Goal: Task Accomplishment & Management: Use online tool/utility

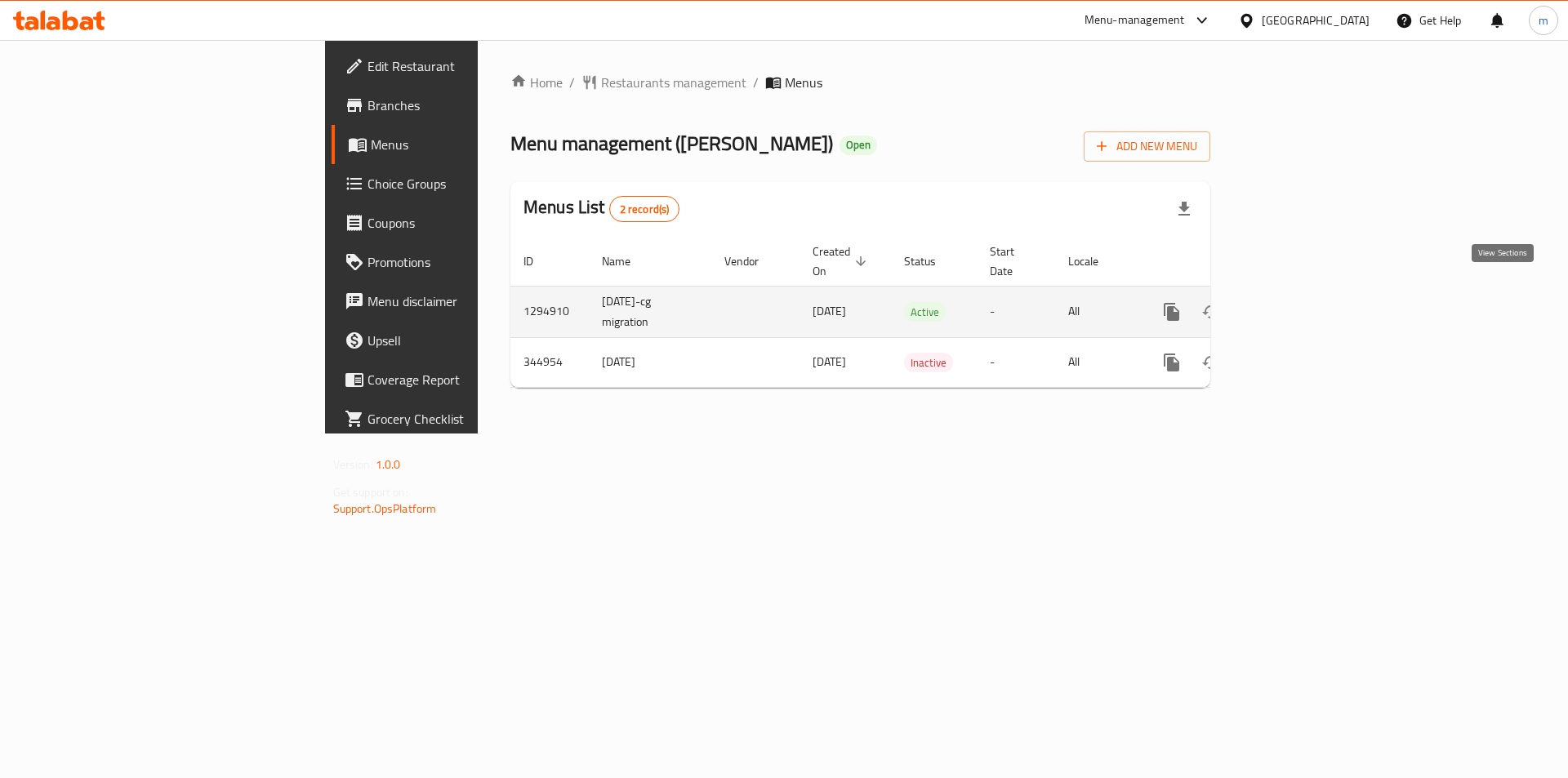
click at [1297, 304] on icon "enhanced table" at bounding box center [1289, 312] width 15 height 15
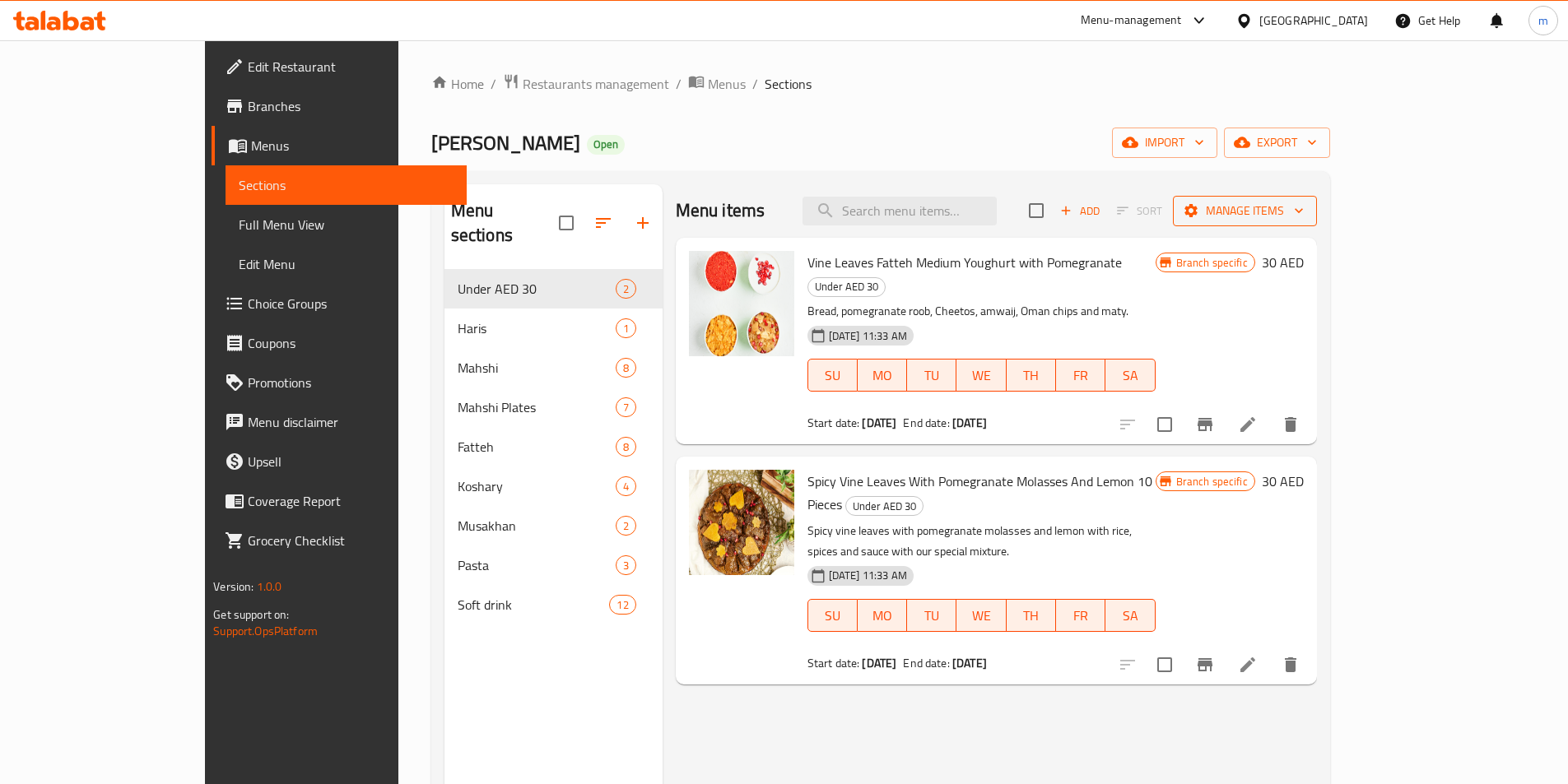
click at [1304, 209] on span "Manage items" at bounding box center [1245, 211] width 118 height 21
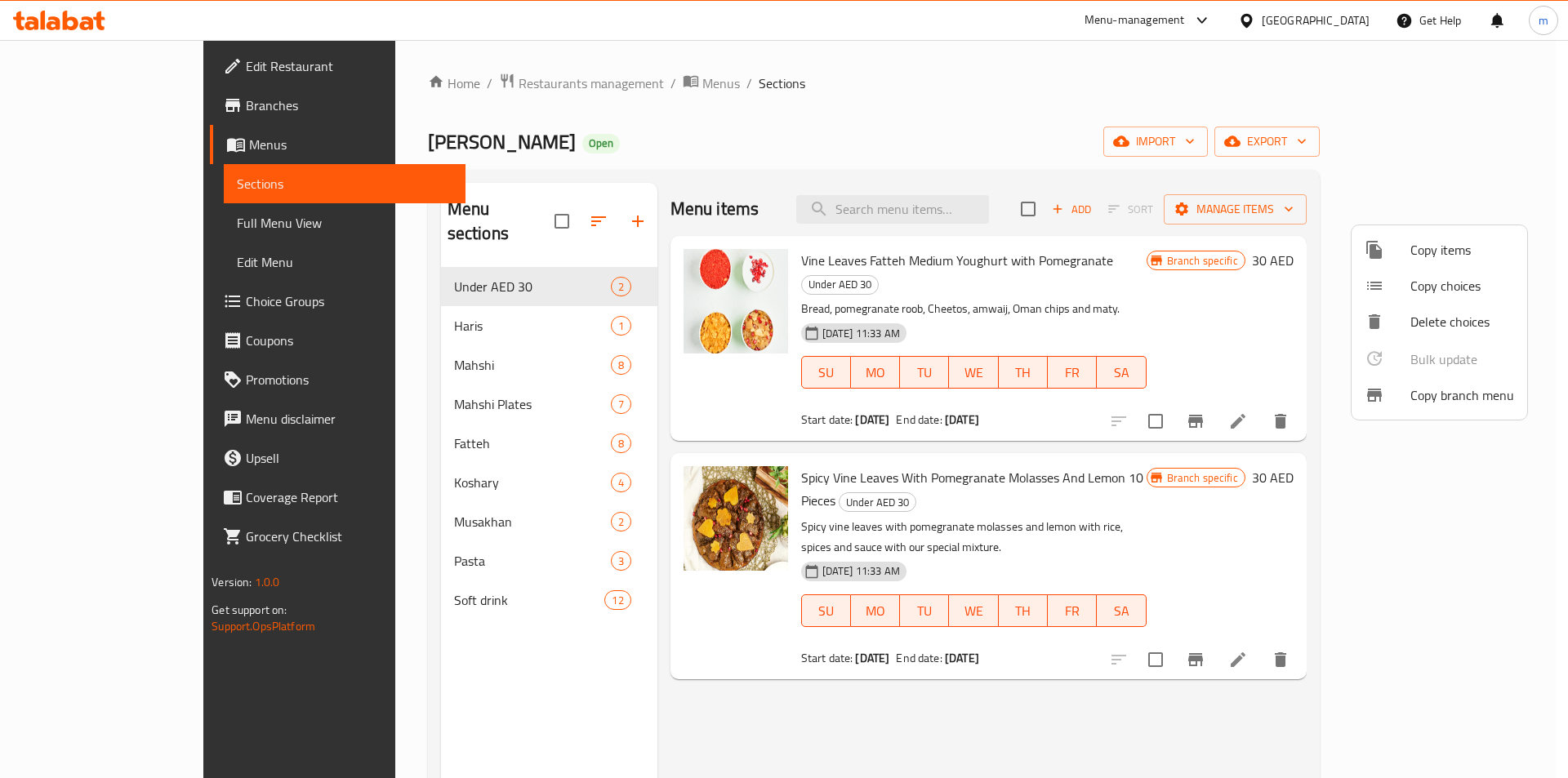
click at [1455, 405] on span "Copy branch menu" at bounding box center [1461, 395] width 104 height 20
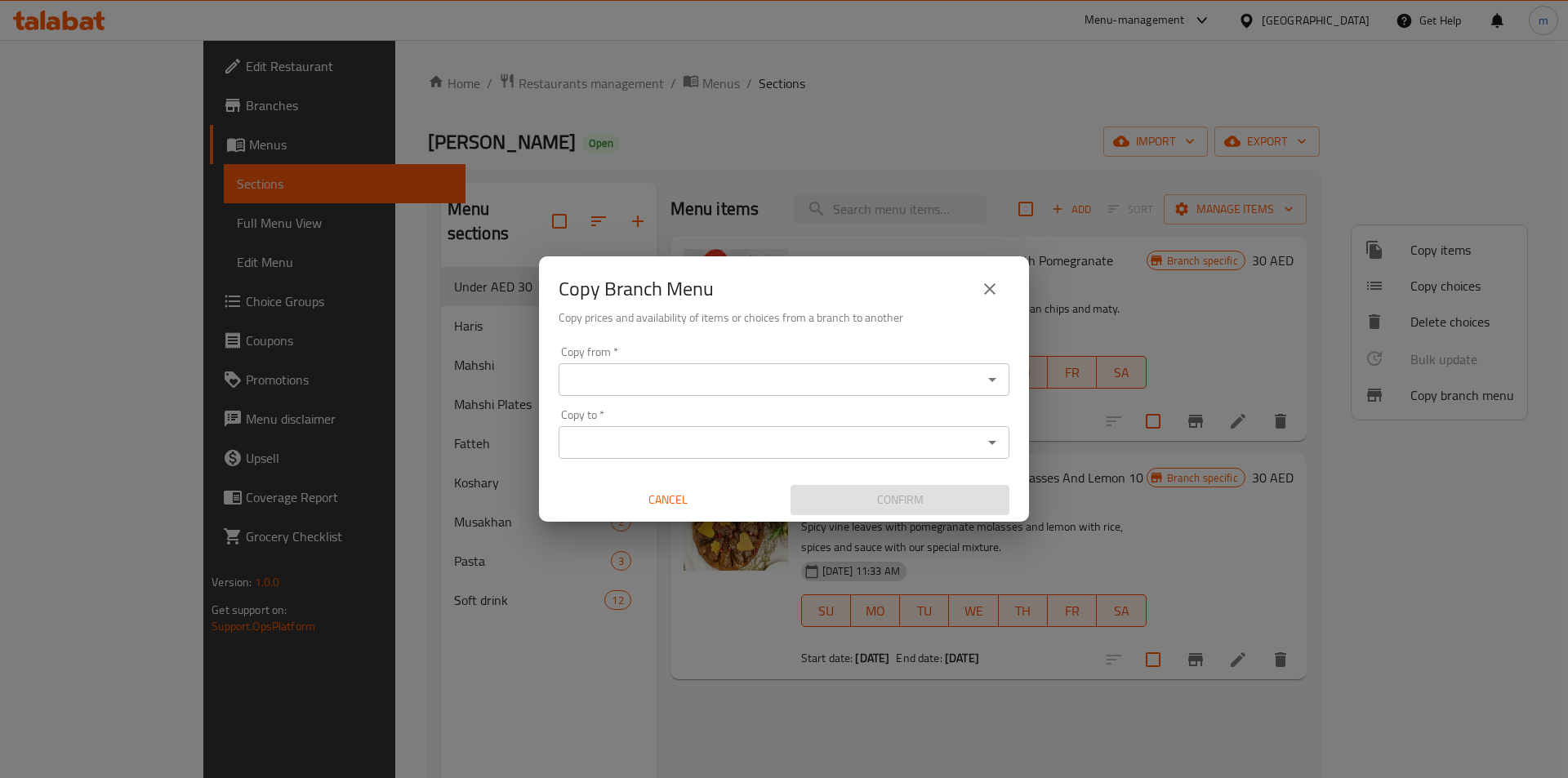
click at [661, 374] on input "Copy from   *" at bounding box center [770, 379] width 414 height 22
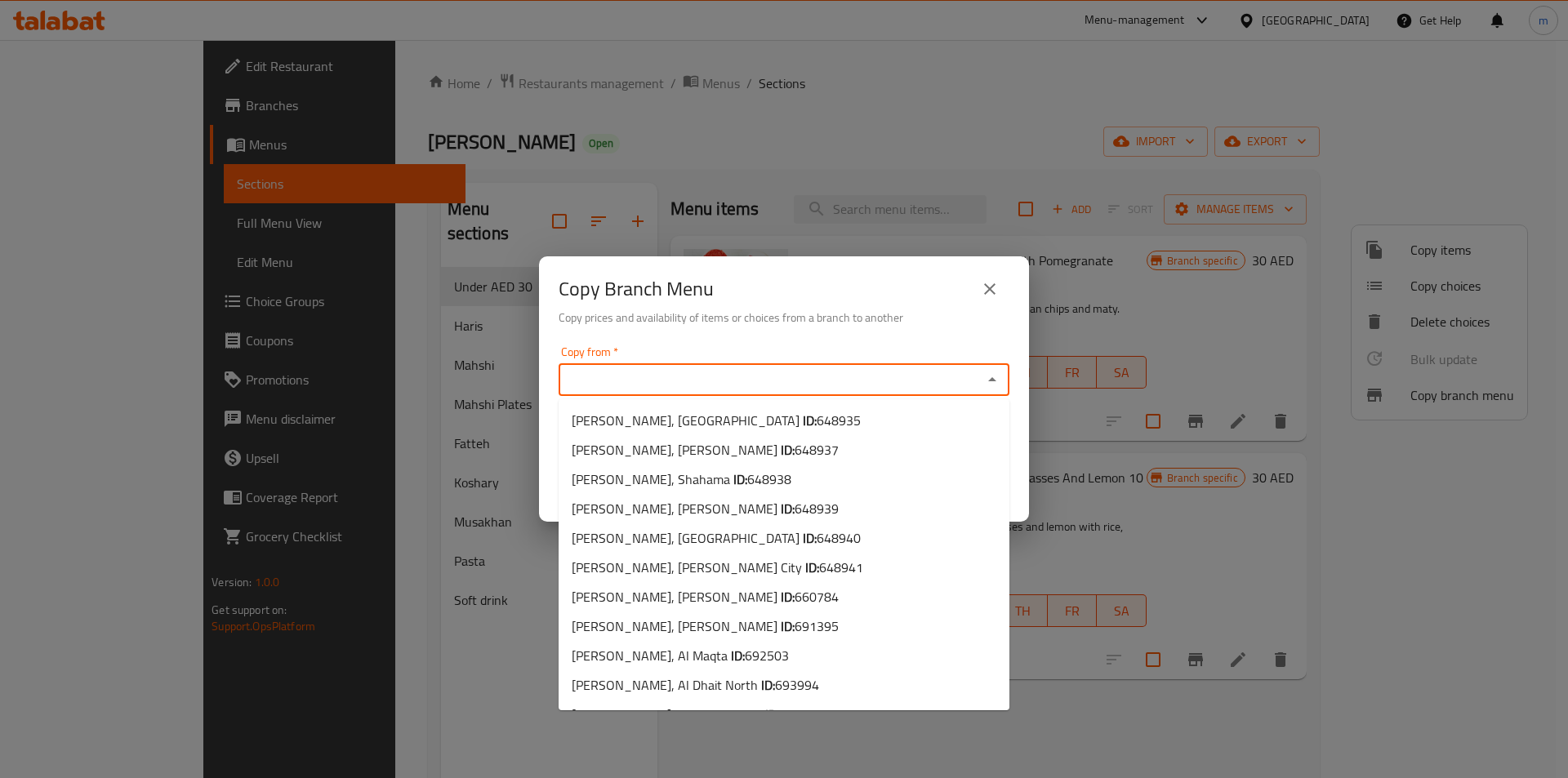
paste input "692503"
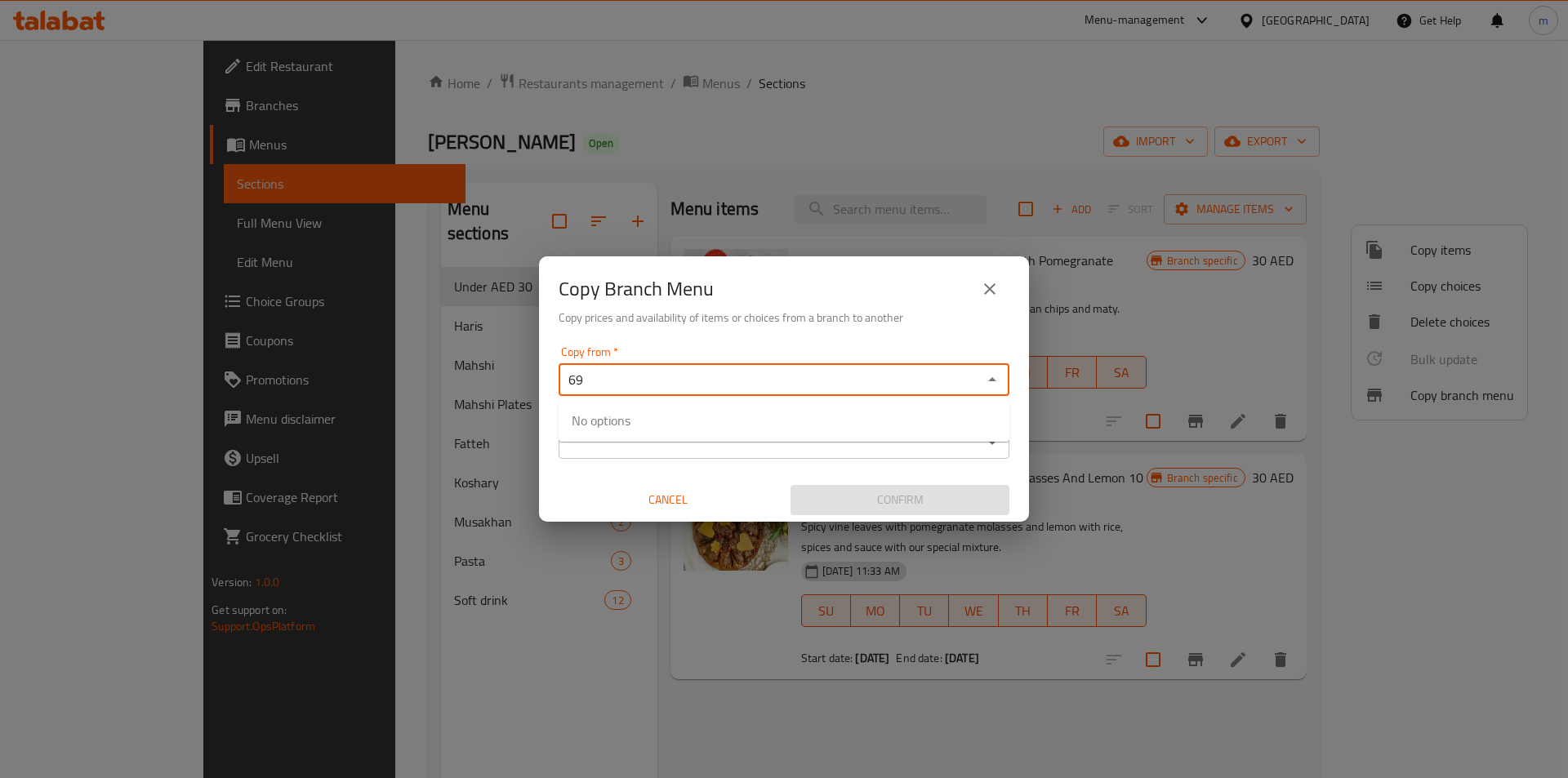
type input "6"
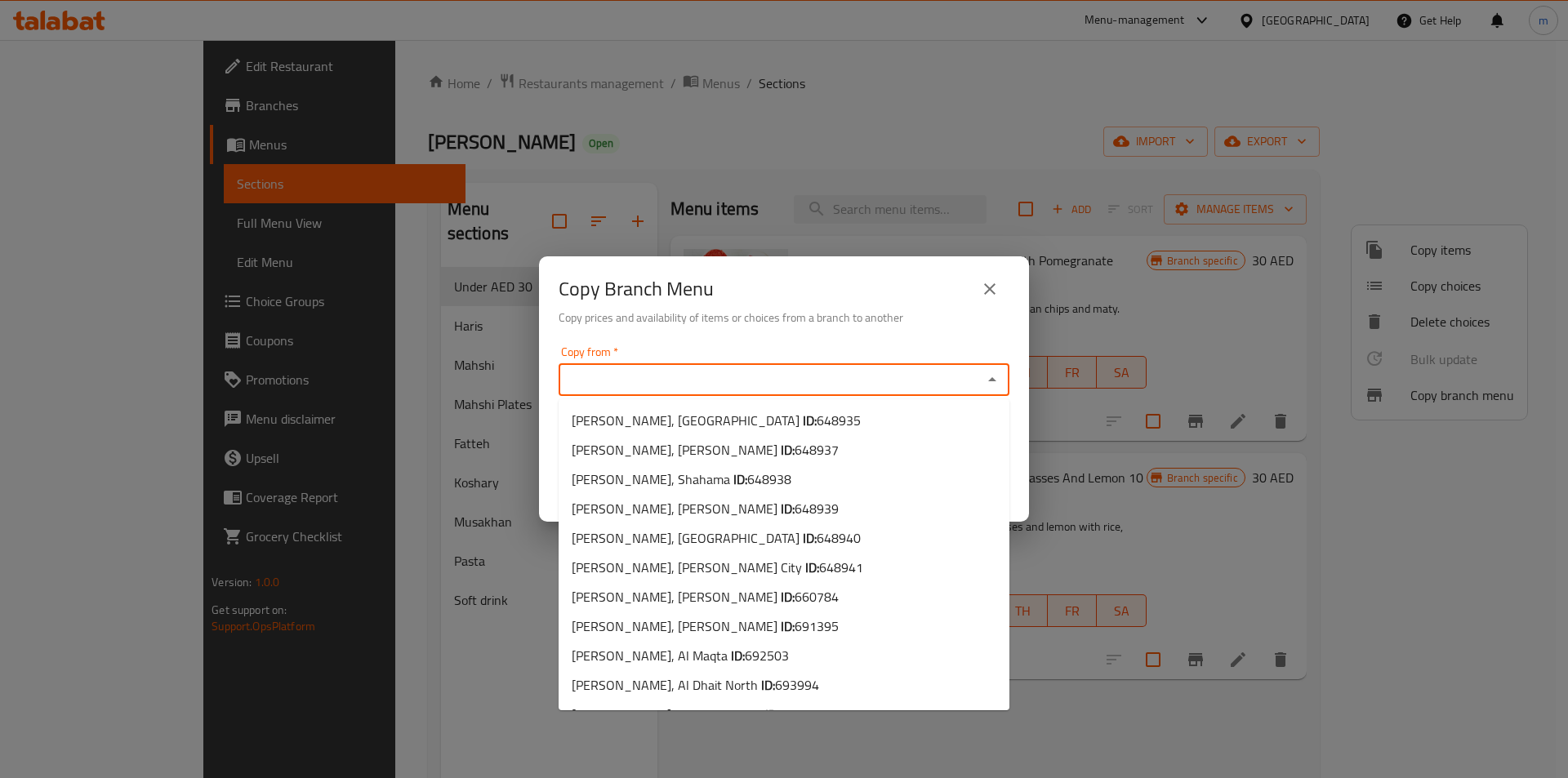
click at [999, 374] on icon "Close" at bounding box center [991, 379] width 20 height 20
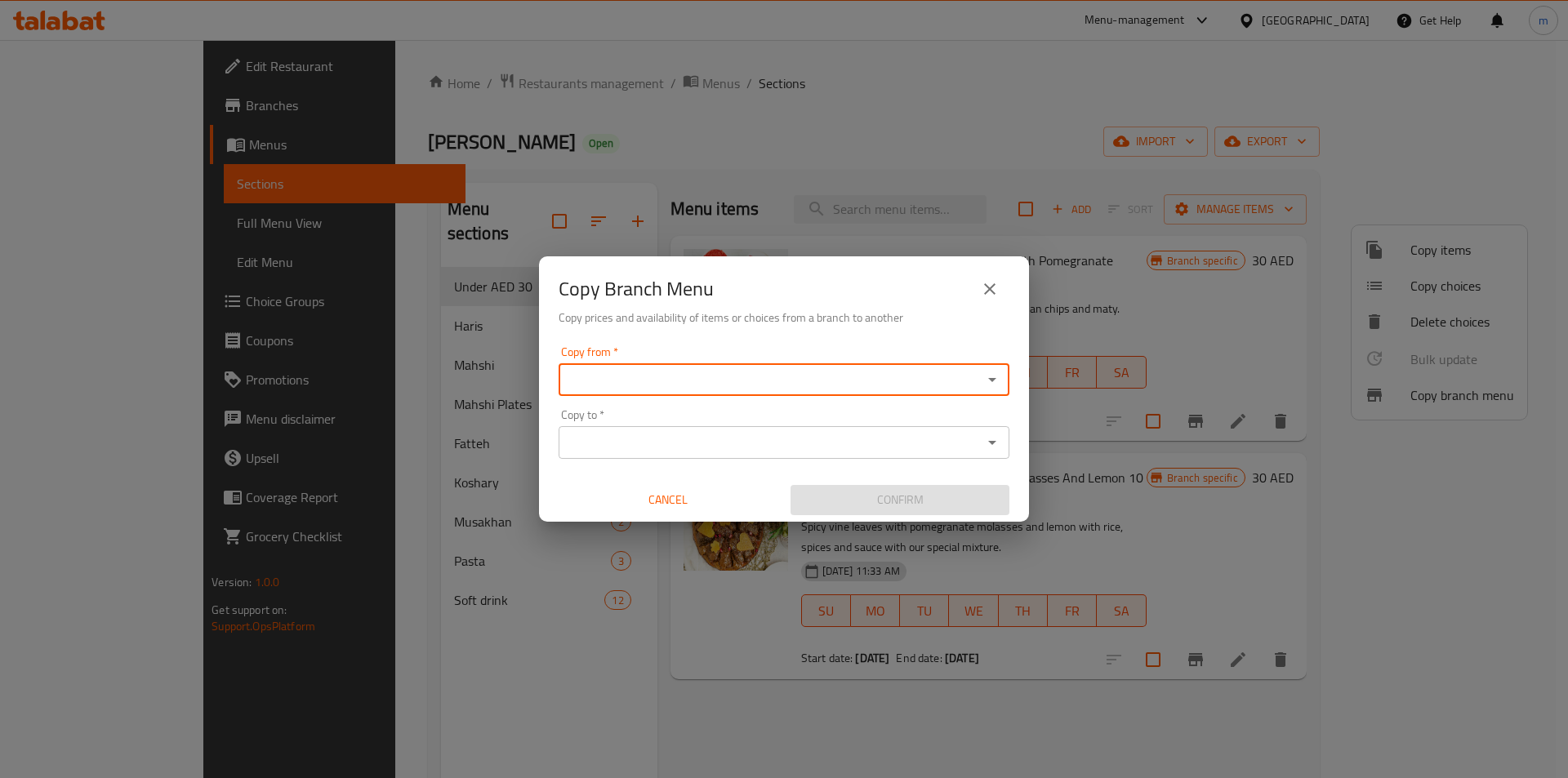
click at [987, 388] on icon "Open" at bounding box center [991, 379] width 20 height 20
click at [974, 387] on input "Copy from   *" at bounding box center [770, 379] width 414 height 22
click at [995, 377] on icon "Open" at bounding box center [991, 379] width 20 height 20
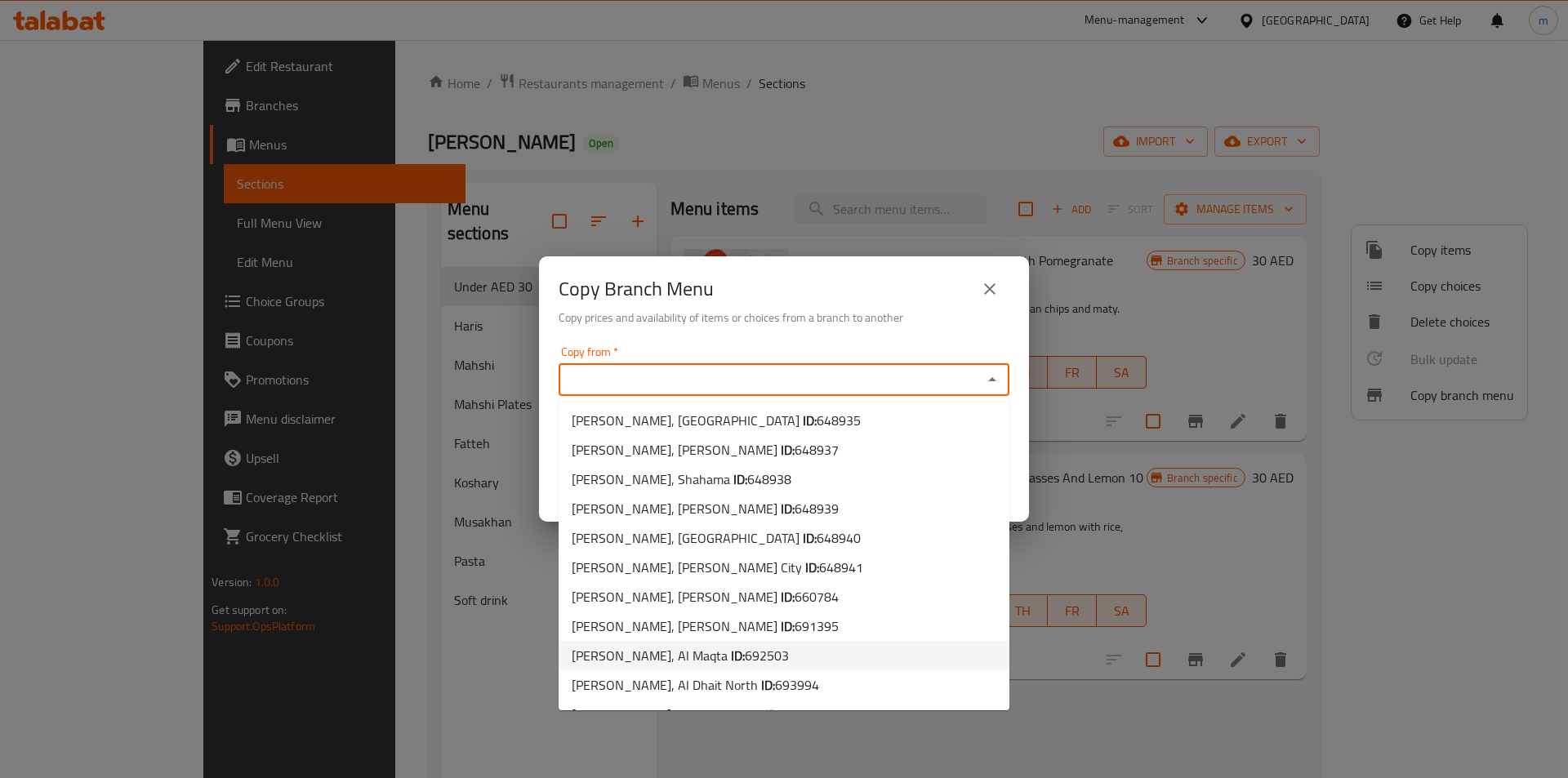
click at [807, 658] on li "Yabala Mahashy, Al Maqta ID: 692503" at bounding box center [784, 655] width 450 height 29
type input "Yabala Mahashy, Al Maqta"
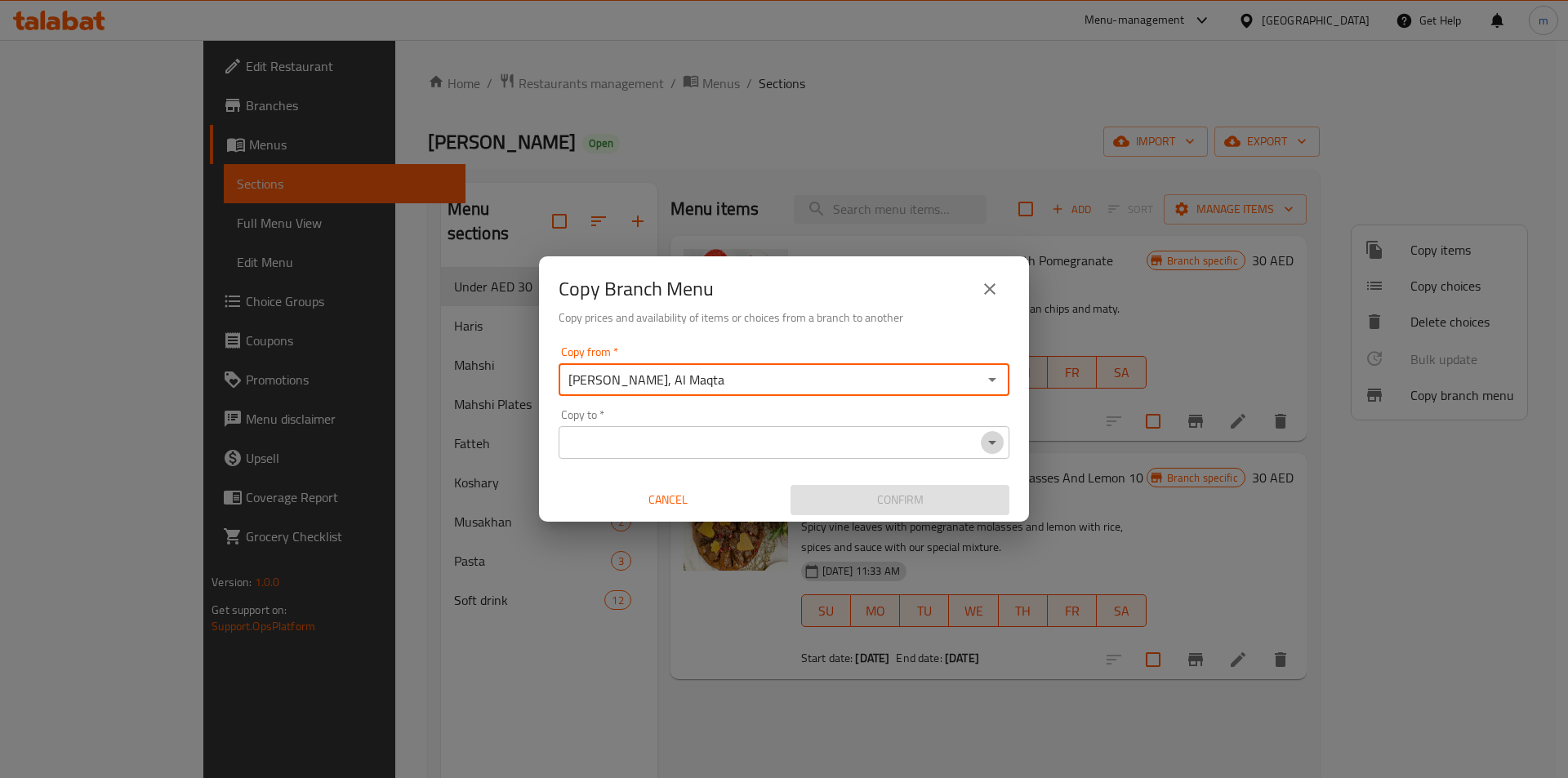
click at [997, 446] on icon "Open" at bounding box center [991, 442] width 20 height 20
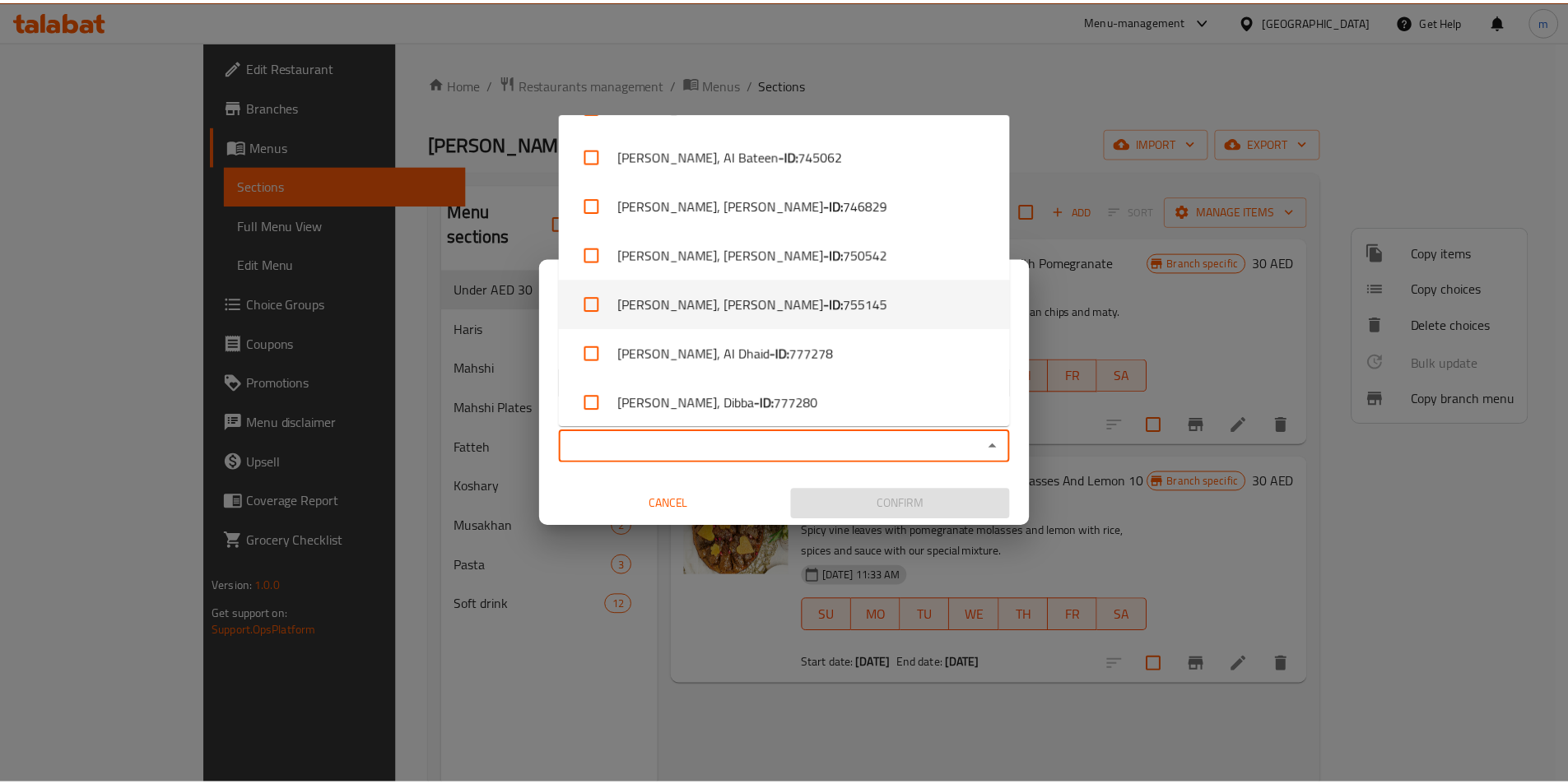
scroll to position [835, 0]
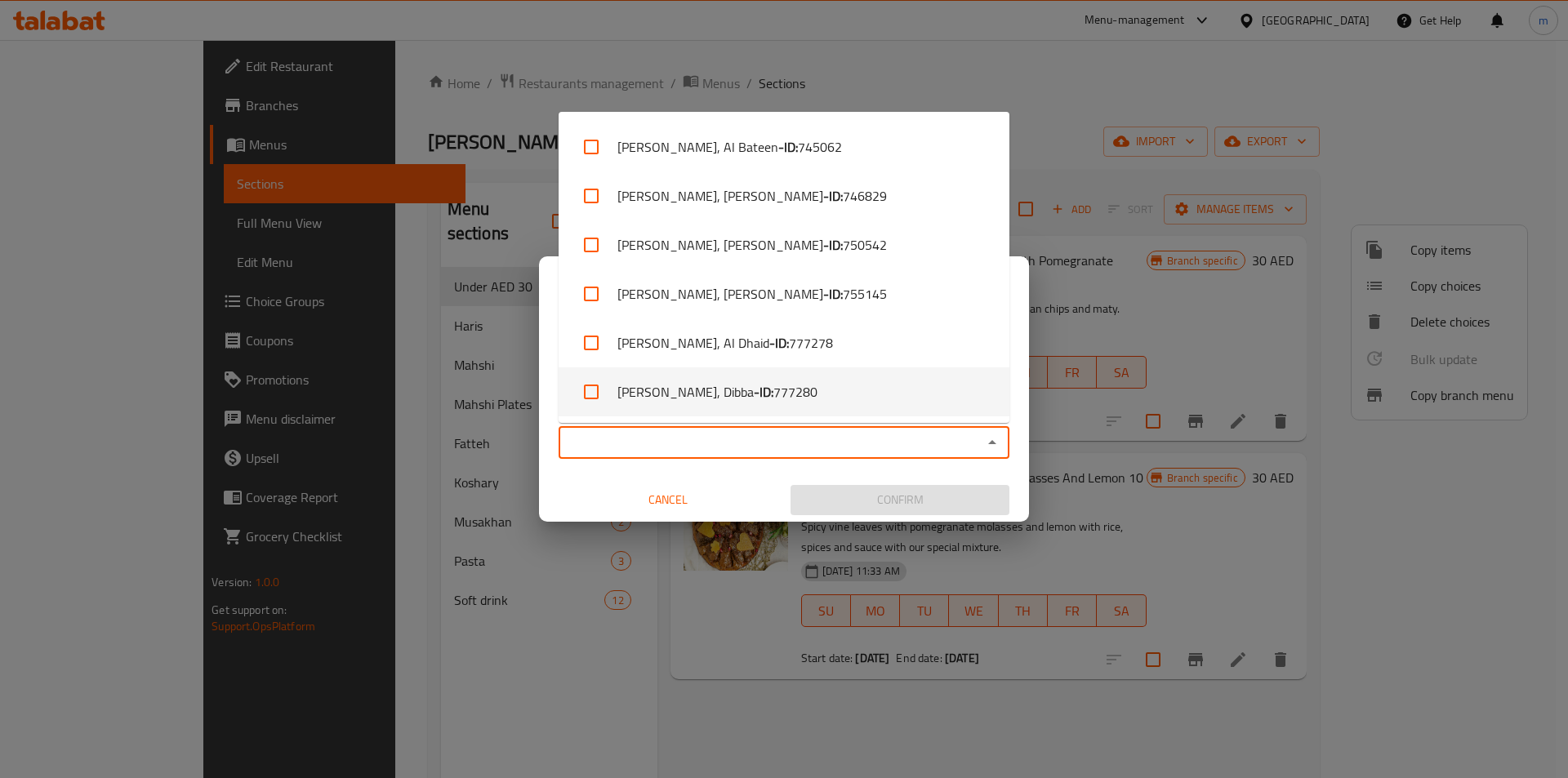
click at [838, 386] on li "Yabala Mahashy, Dibba - ID: 777280" at bounding box center [784, 391] width 450 height 49
checkbox input "true"
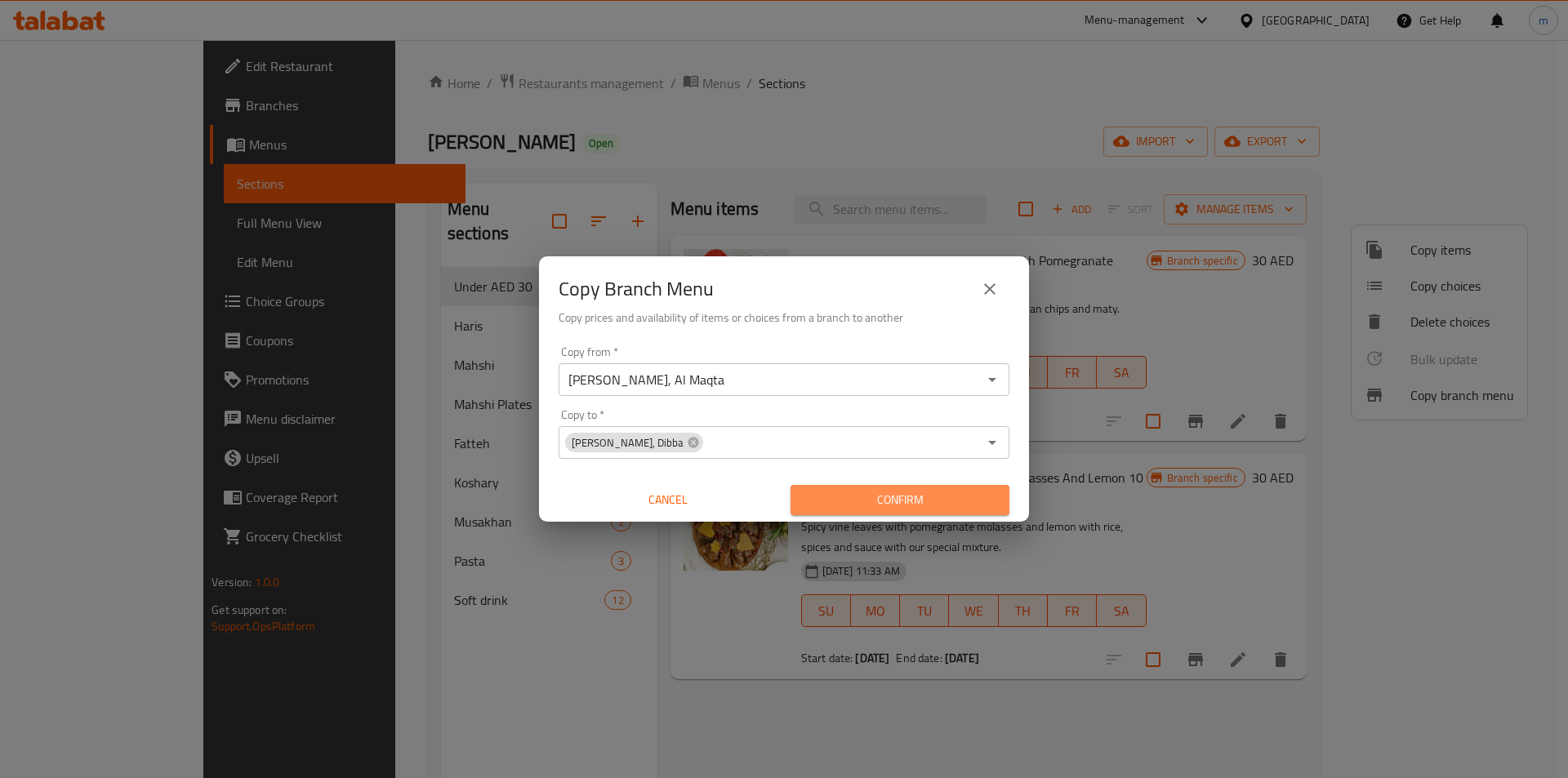
click at [866, 498] on span "Confirm" at bounding box center [900, 500] width 193 height 21
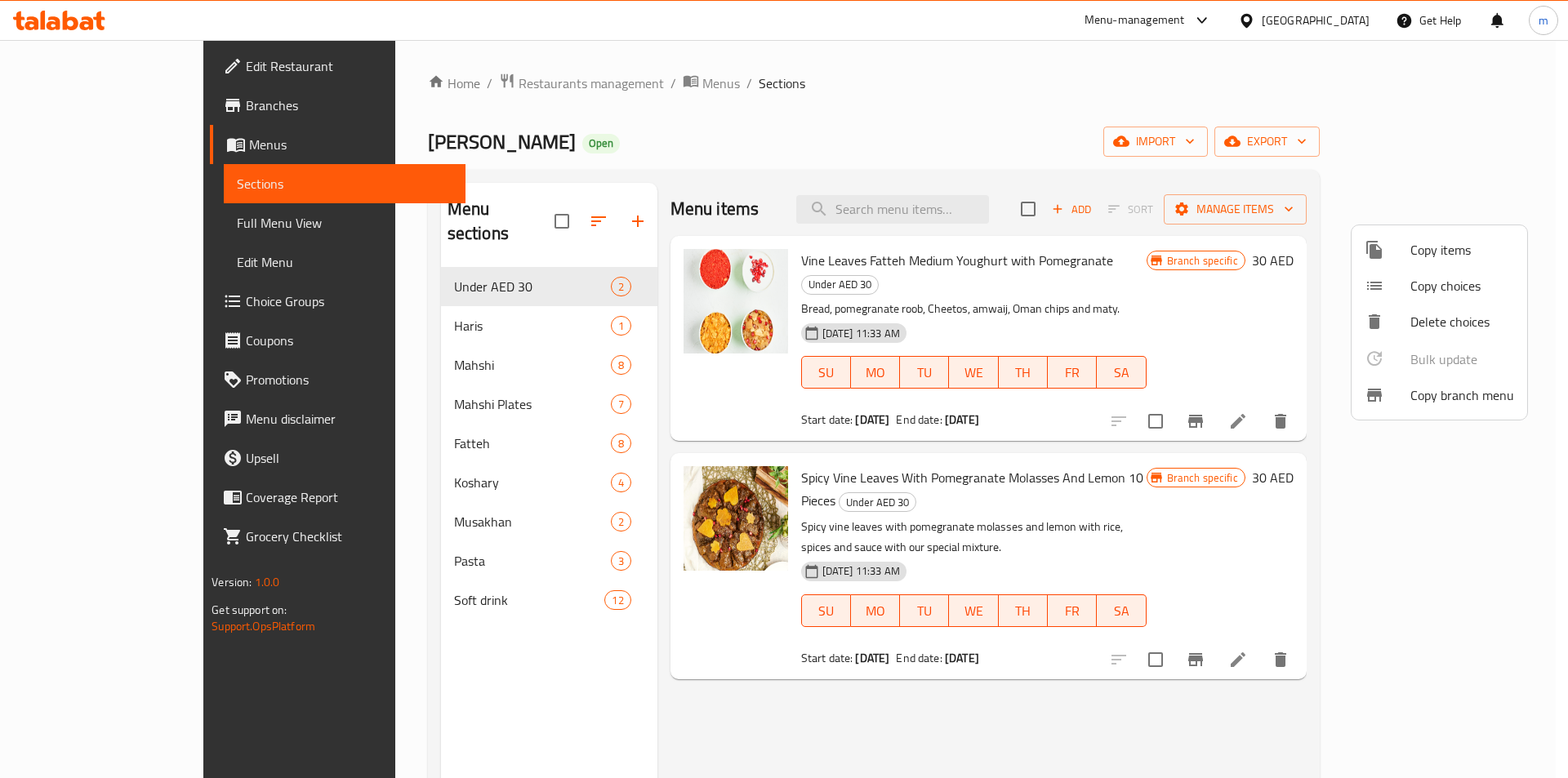
click at [96, 100] on div at bounding box center [784, 389] width 1568 height 778
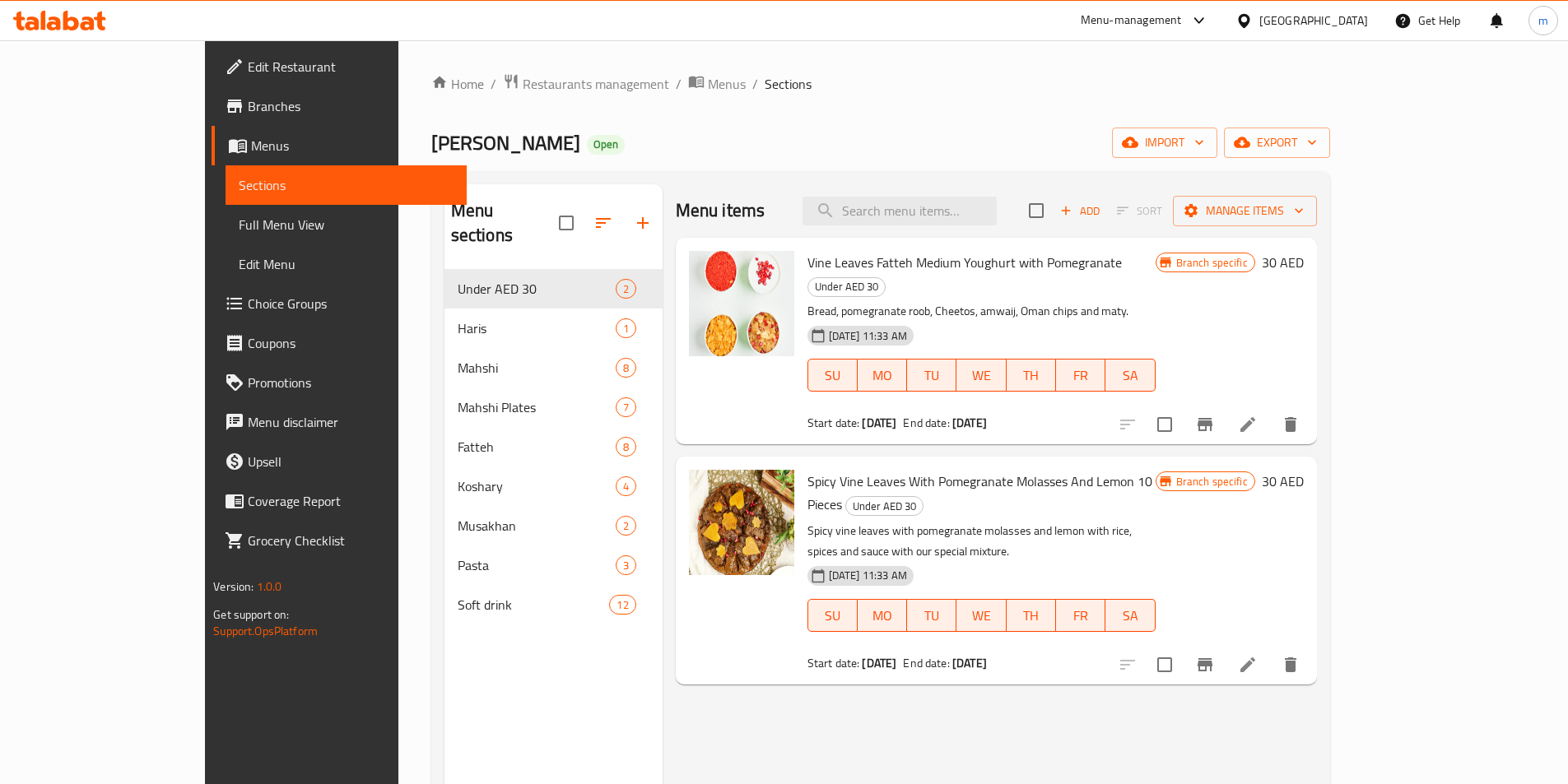
click at [248, 110] on span "Branches" at bounding box center [351, 106] width 206 height 20
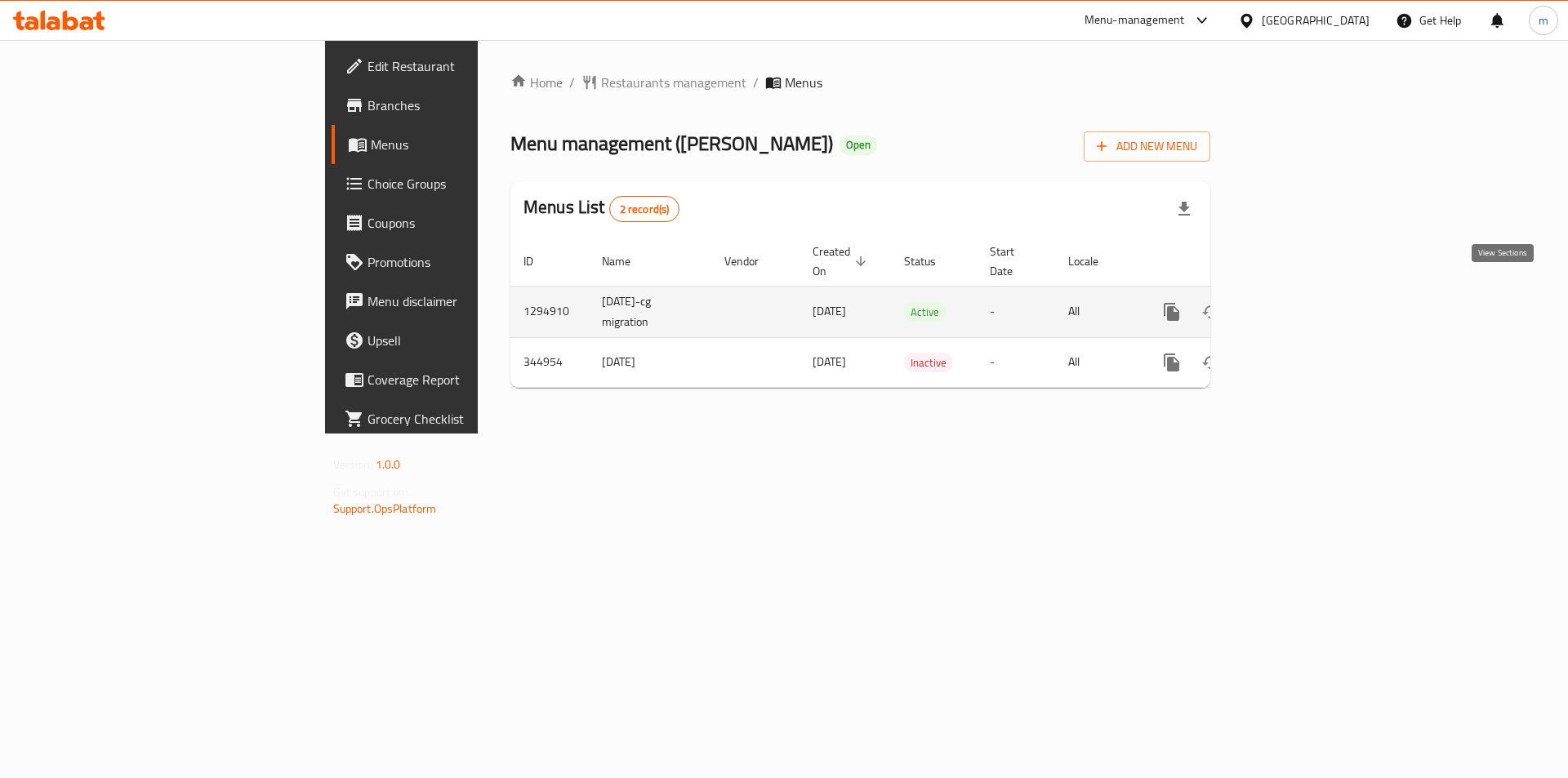
click at [1299, 302] on icon "enhanced table" at bounding box center [1289, 312] width 20 height 20
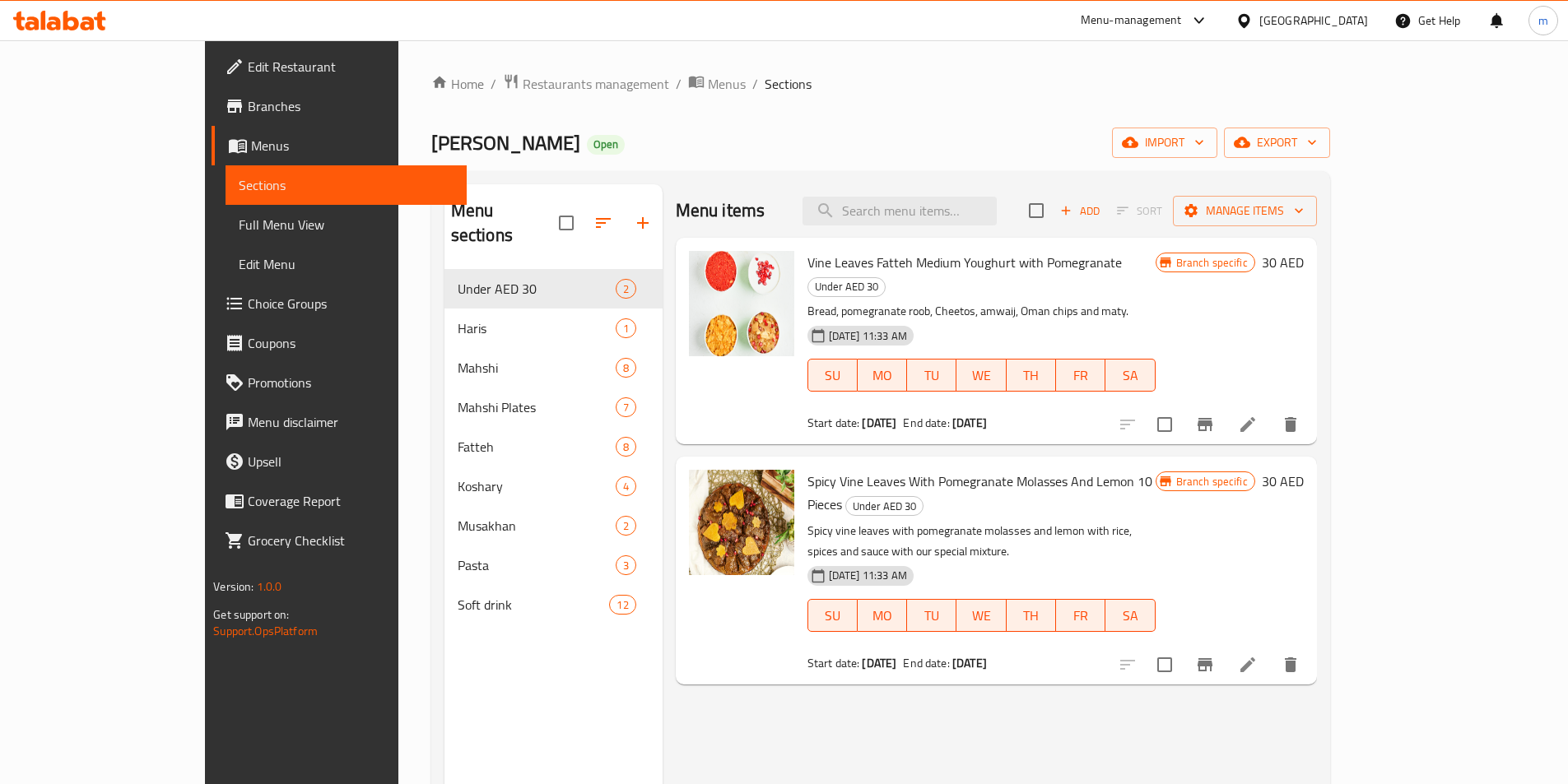
click at [239, 229] on span "Full Menu View" at bounding box center [346, 225] width 215 height 20
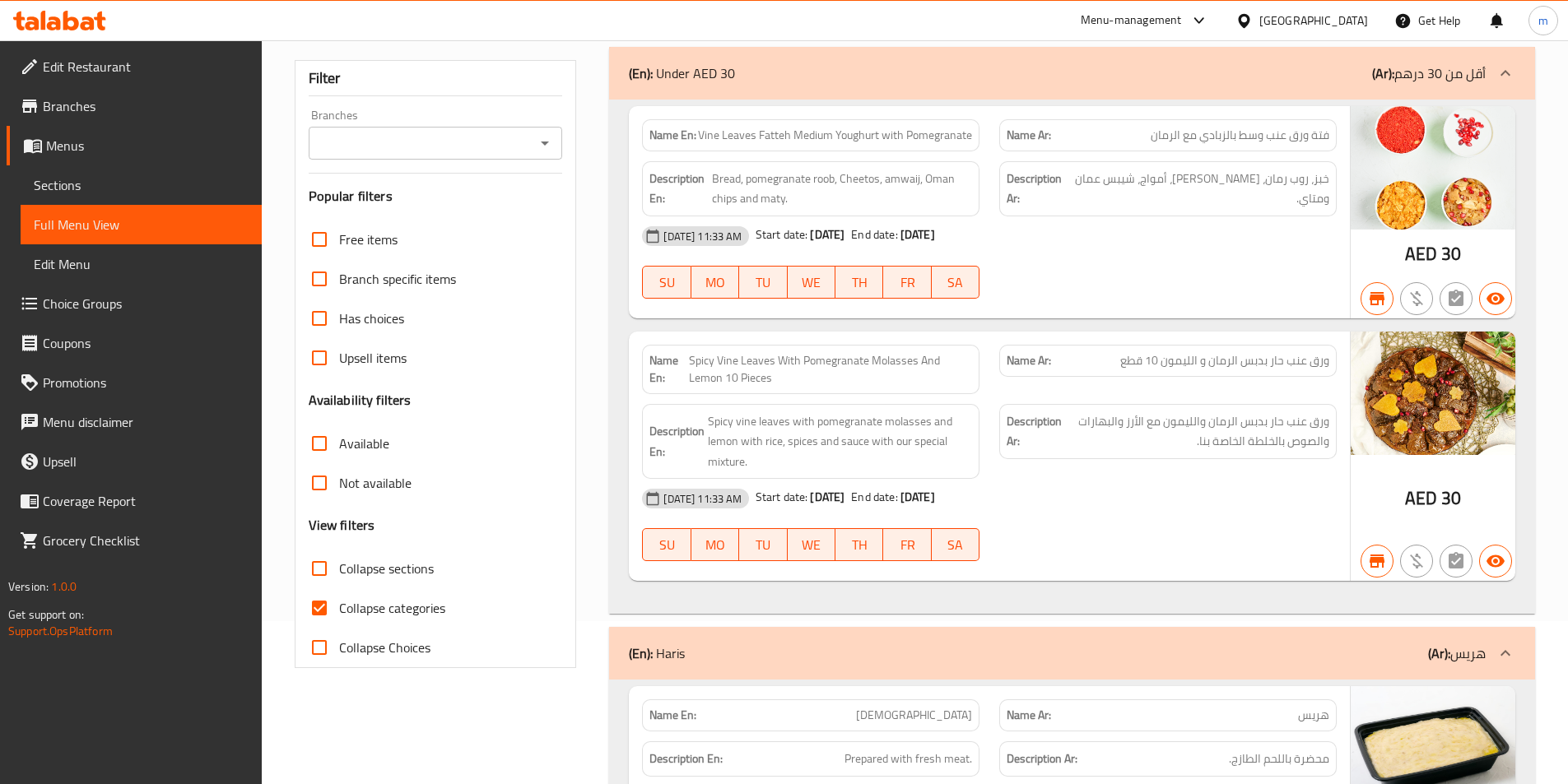
scroll to position [164, 0]
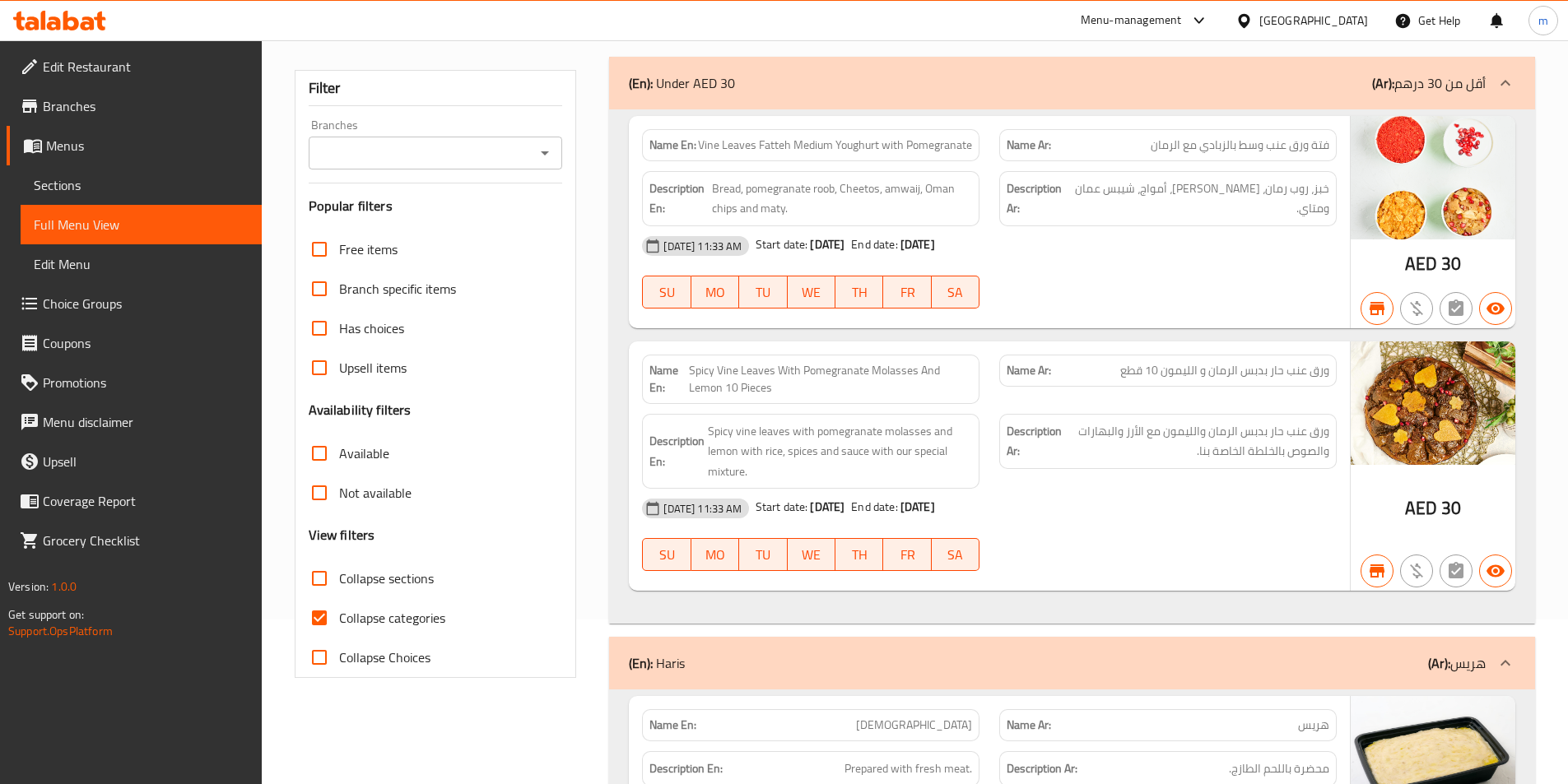
click at [345, 613] on span "Collapse categories" at bounding box center [392, 618] width 107 height 20
click at [339, 613] on input "Collapse categories" at bounding box center [319, 618] width 40 height 40
checkbox input "false"
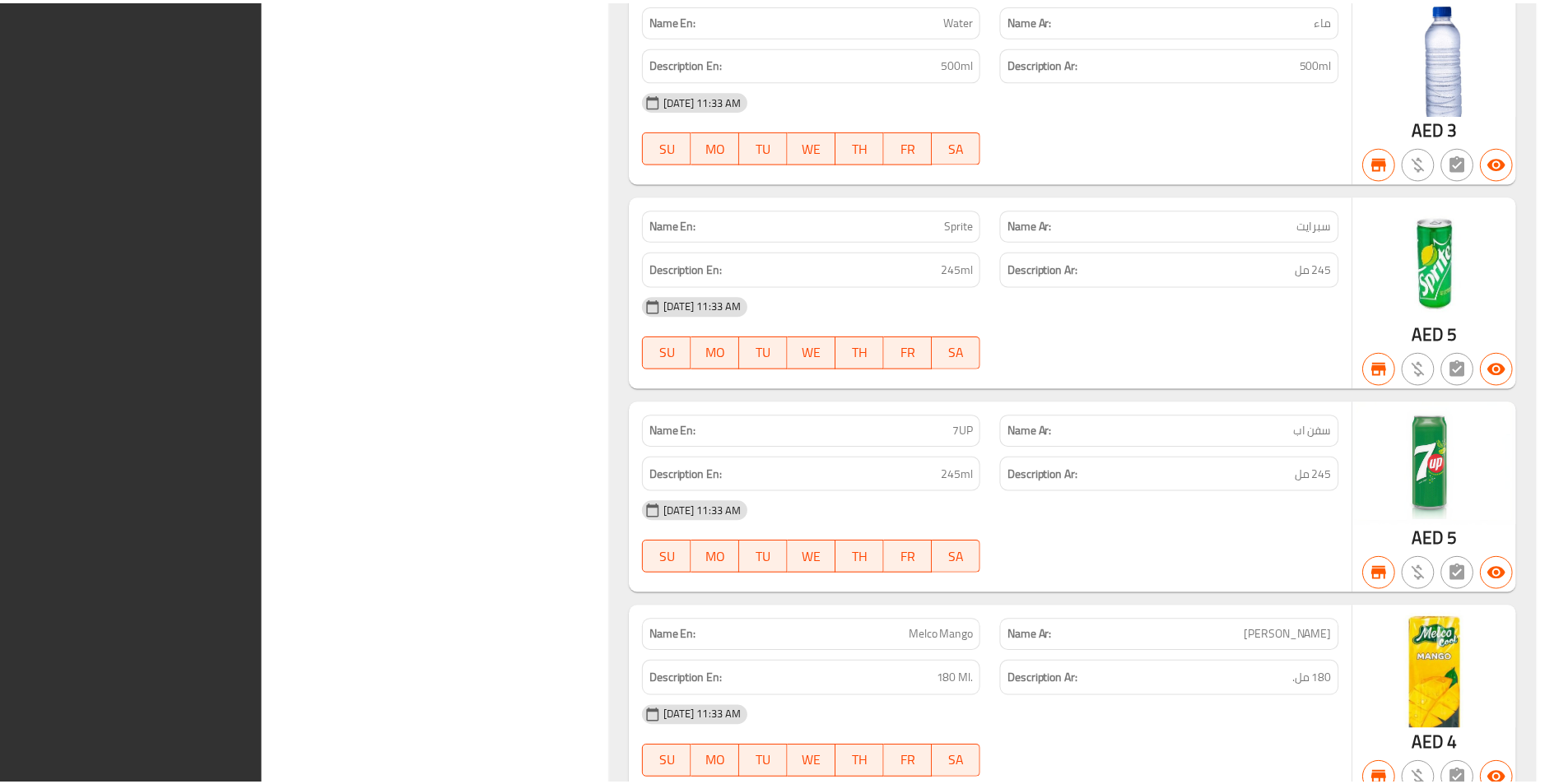
scroll to position [20705, 0]
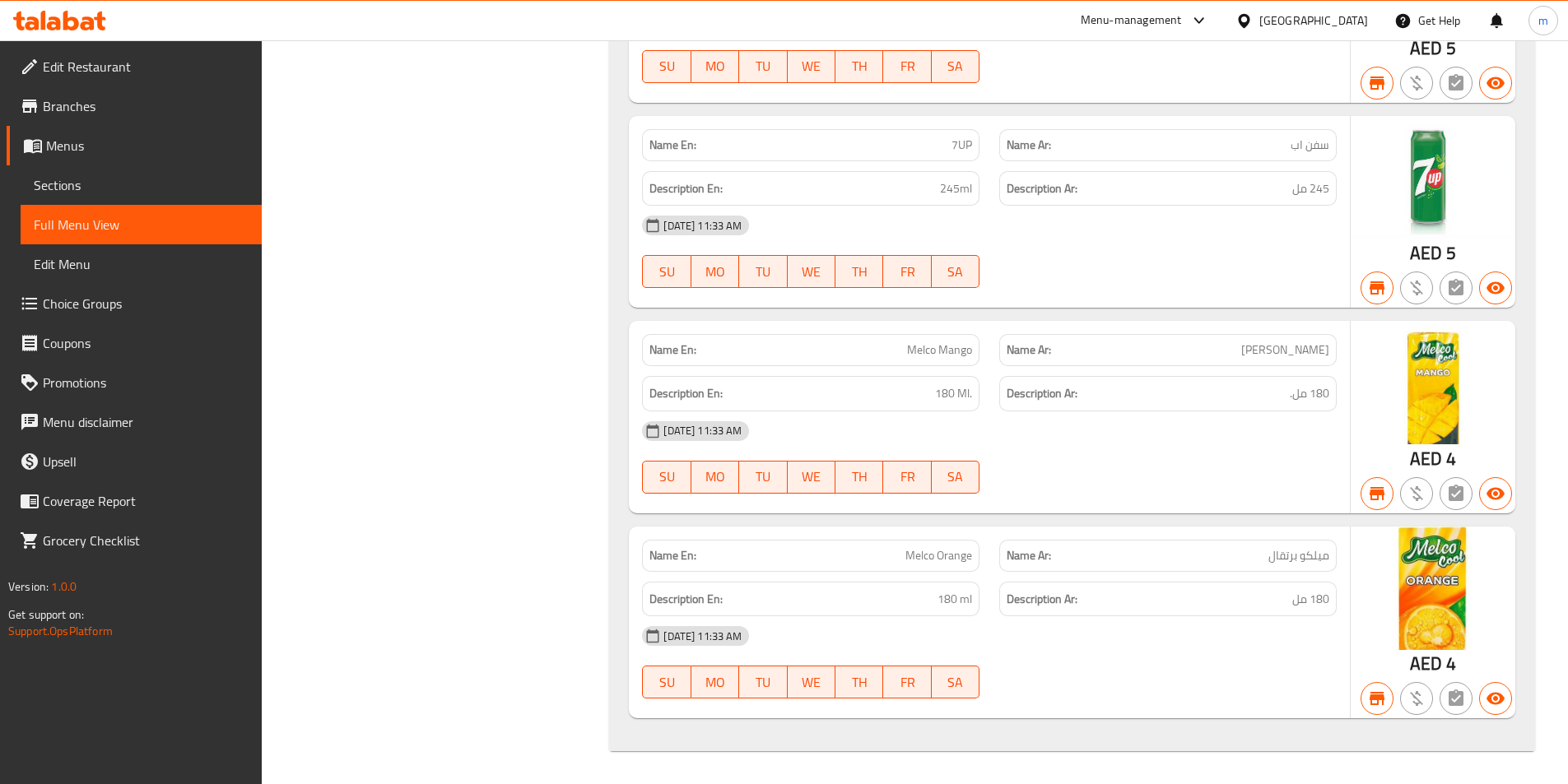
drag, startPoint x: 479, startPoint y: 292, endPoint x: 445, endPoint y: 231, distance: 69.8
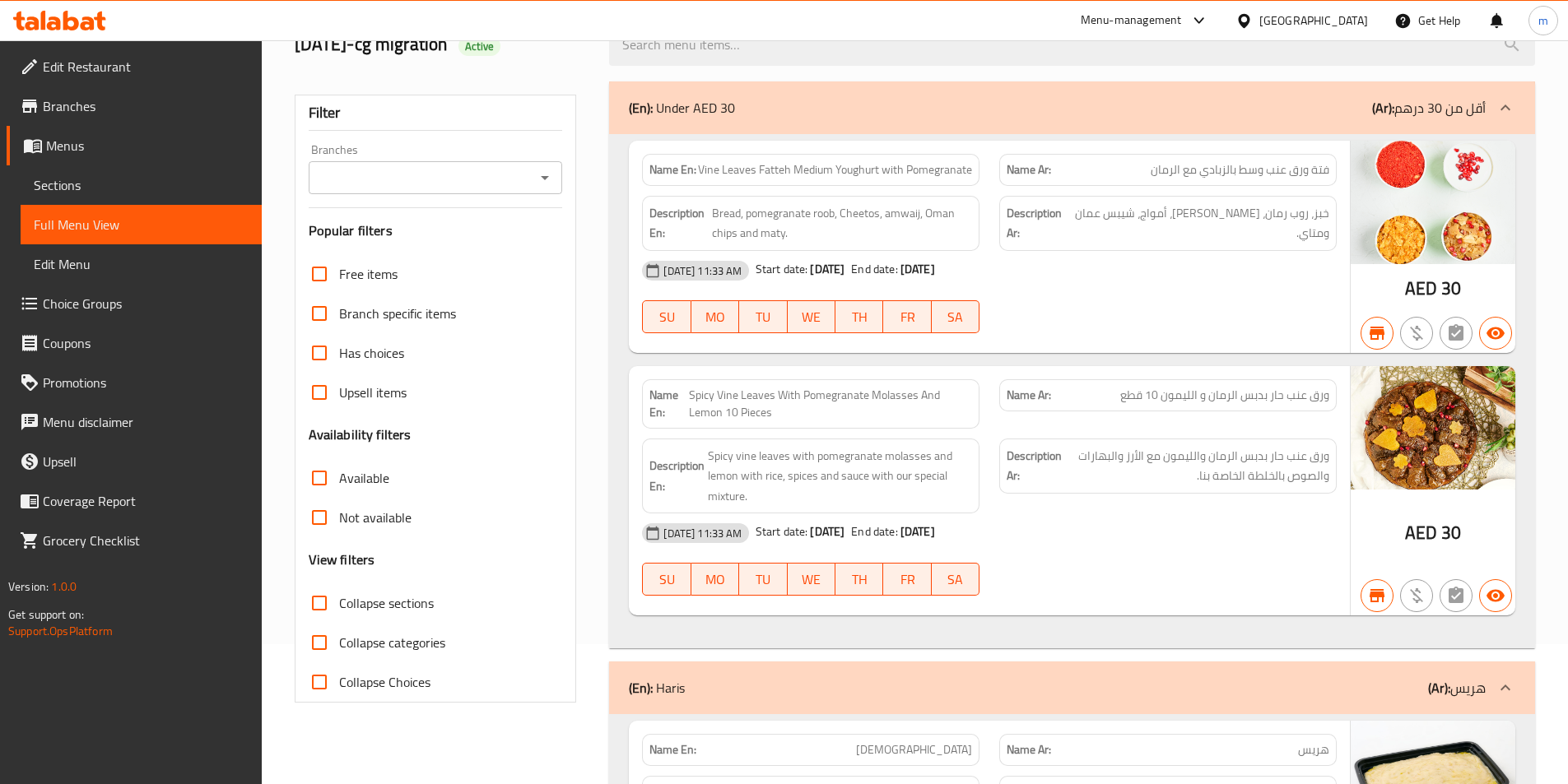
scroll to position [0, 0]
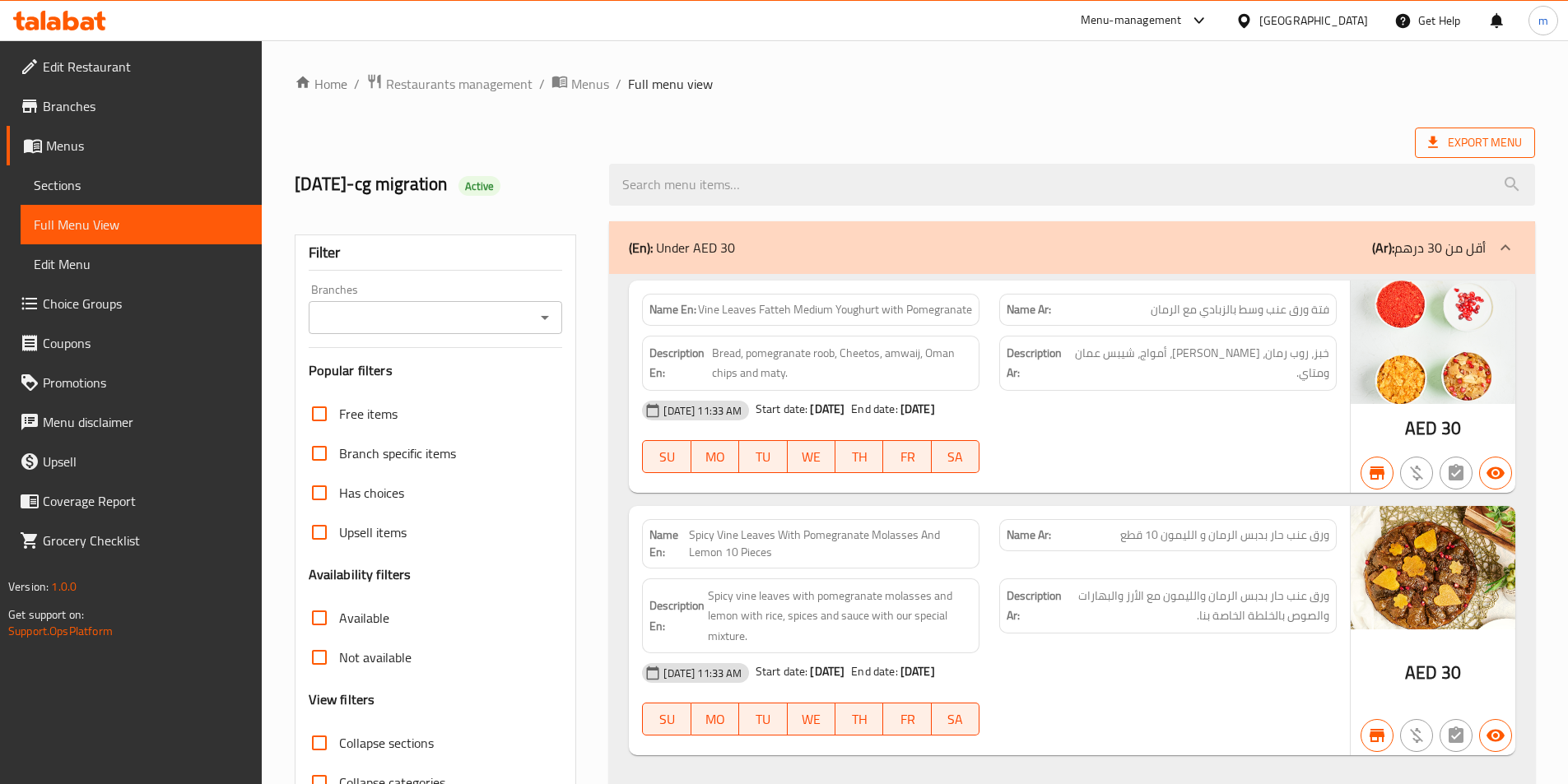
click at [1475, 151] on span "Export Menu" at bounding box center [1475, 142] width 93 height 21
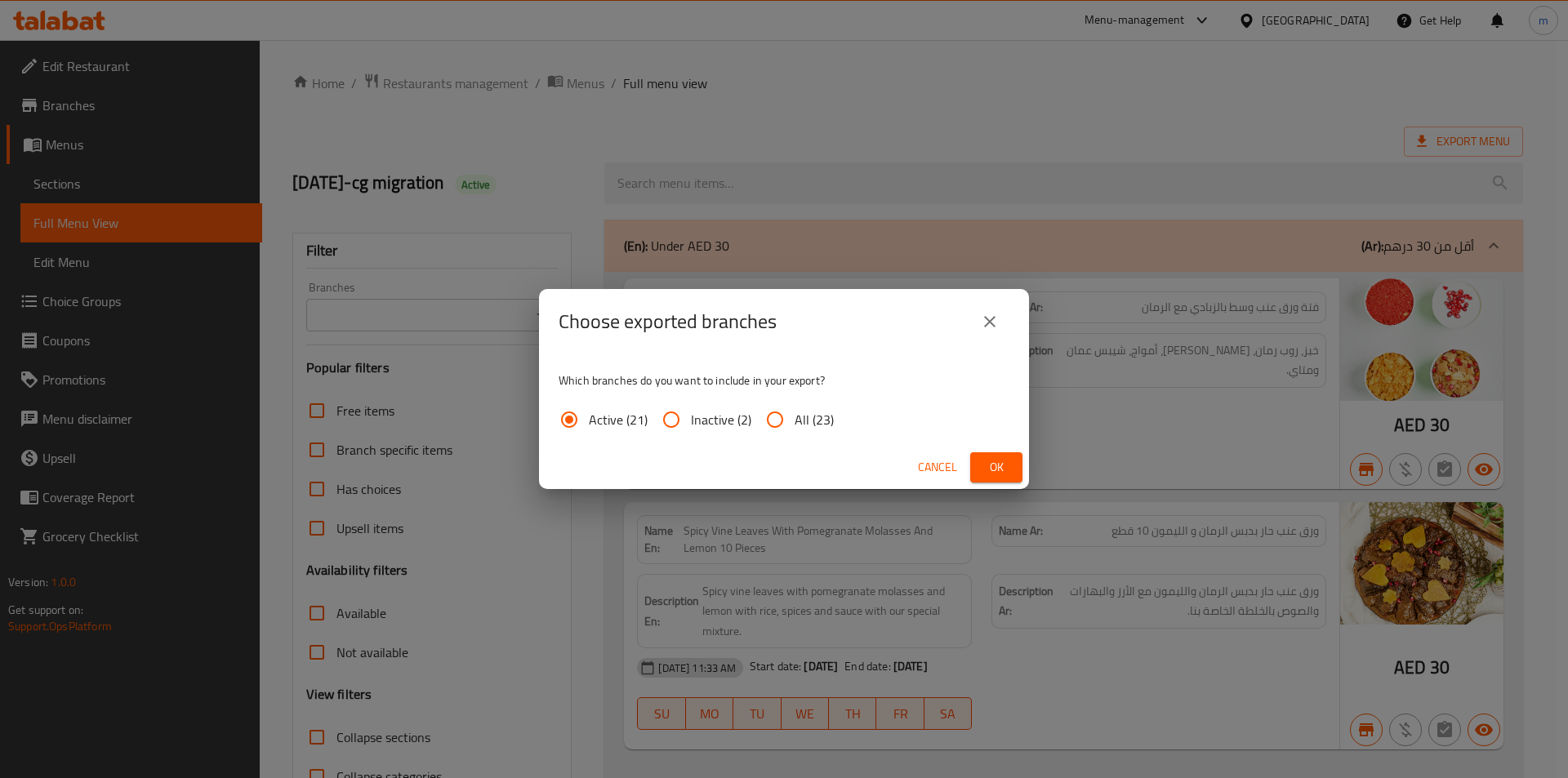
click at [770, 425] on input "All (23)" at bounding box center [775, 419] width 39 height 39
radio input "true"
click at [996, 463] on span "Ok" at bounding box center [996, 467] width 26 height 21
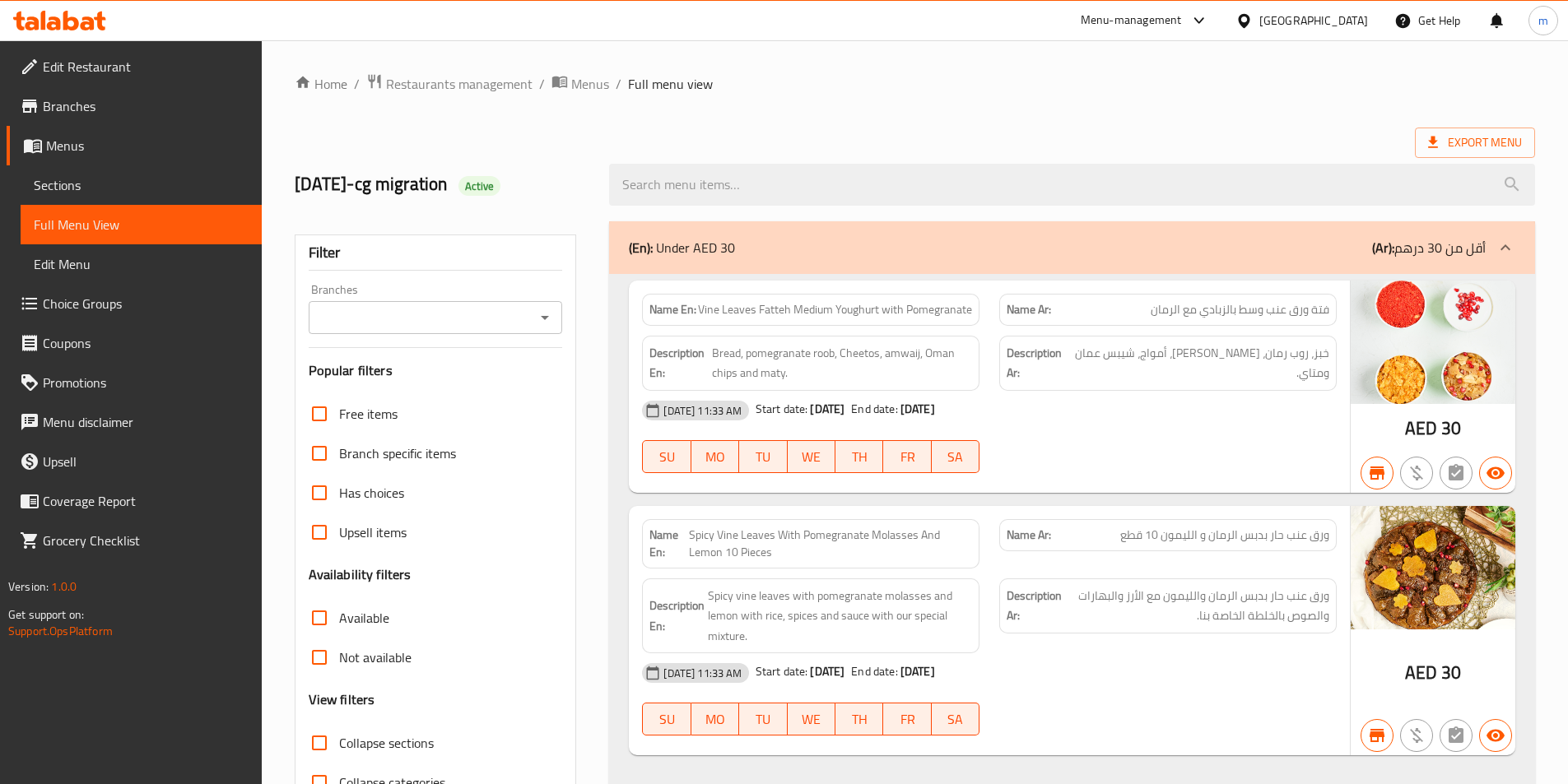
click at [90, 107] on span "Branches" at bounding box center [145, 106] width 206 height 20
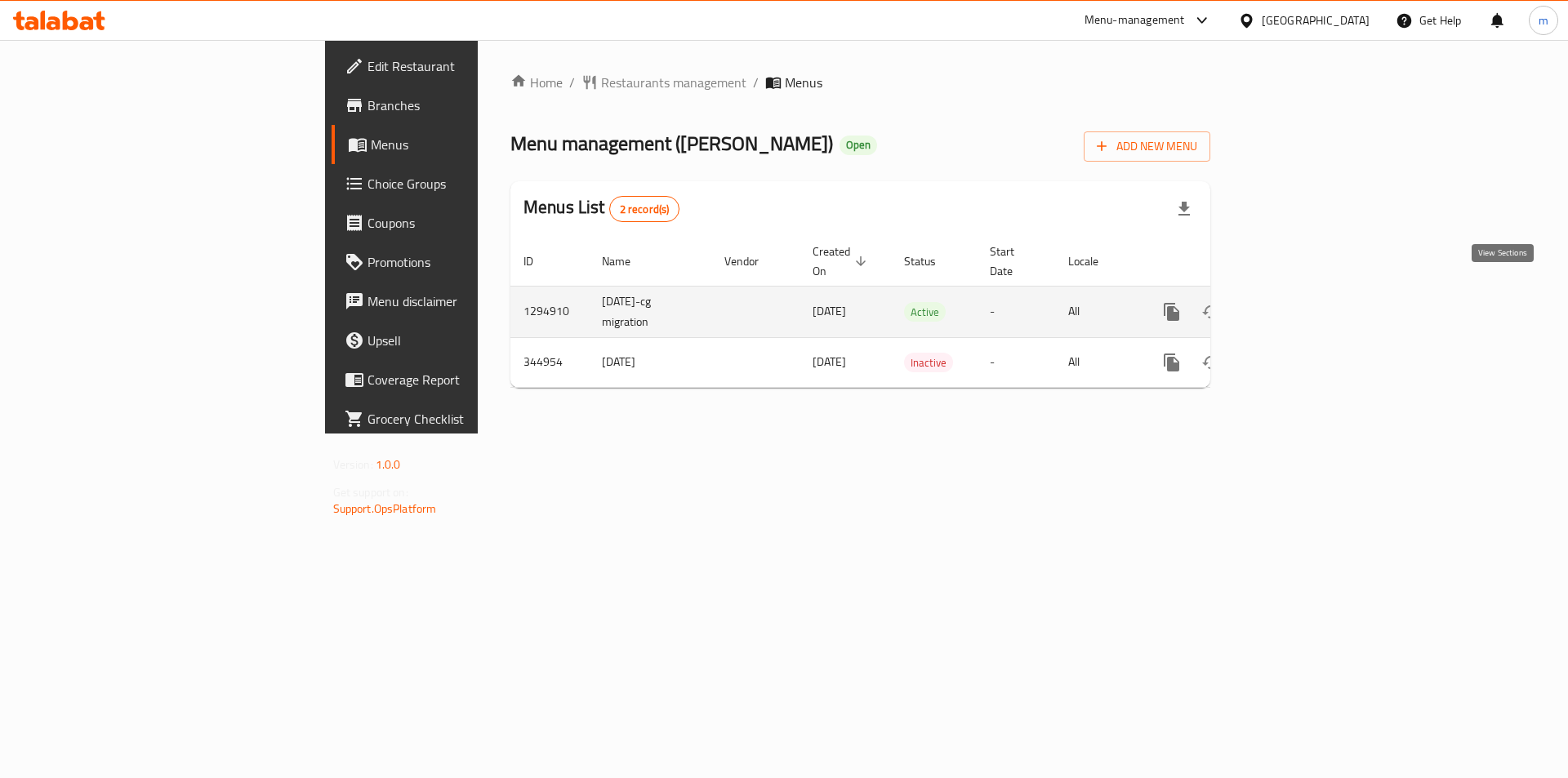
click at [1299, 302] on icon "enhanced table" at bounding box center [1289, 312] width 20 height 20
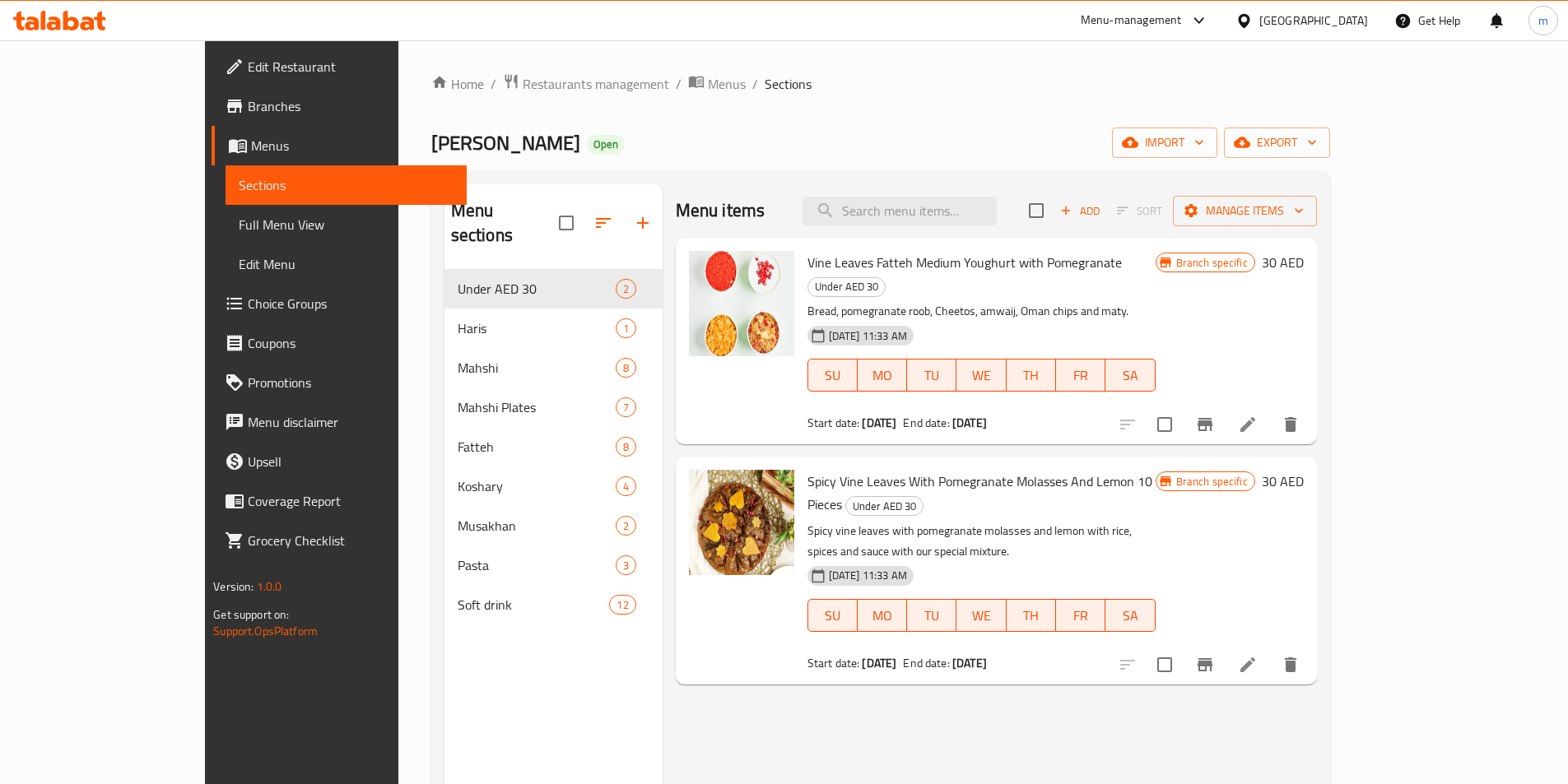
click at [239, 231] on span "Full Menu View" at bounding box center [346, 225] width 215 height 20
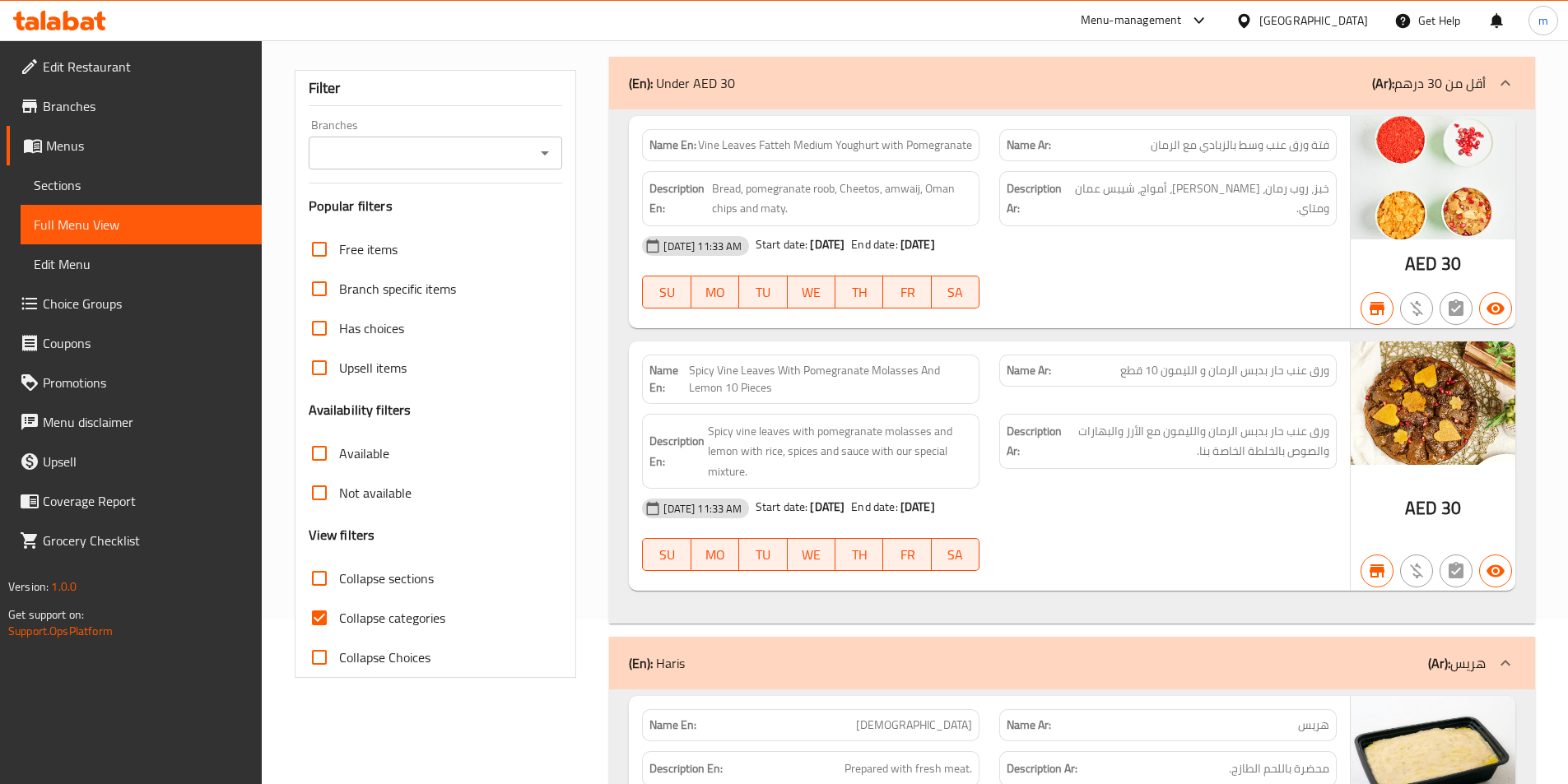
click at [390, 625] on span "Collapse categories" at bounding box center [392, 618] width 107 height 20
click at [339, 625] on input "Collapse categories" at bounding box center [319, 618] width 40 height 40
checkbox input "false"
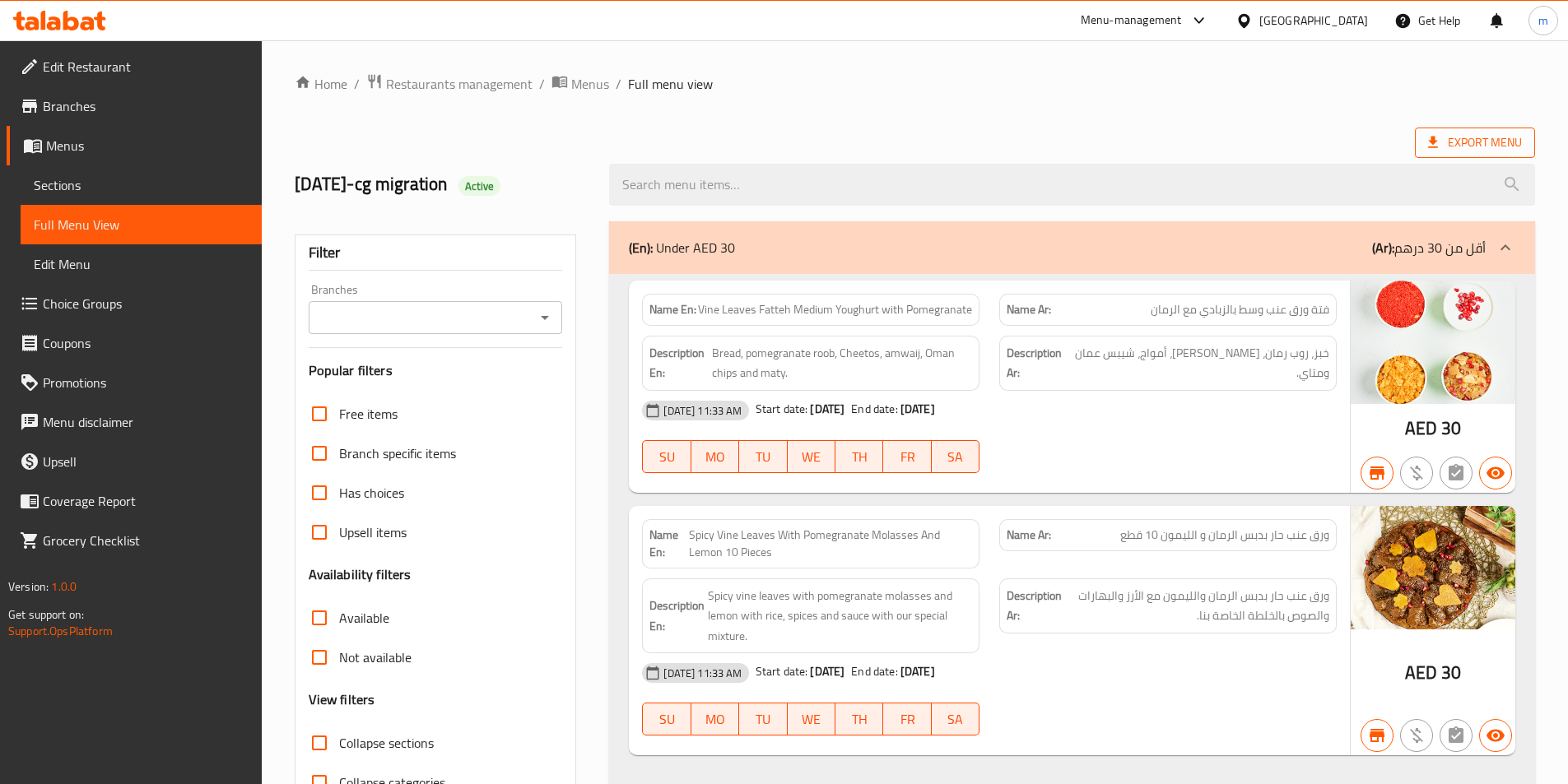
click at [1475, 136] on span "Export Menu" at bounding box center [1475, 142] width 93 height 21
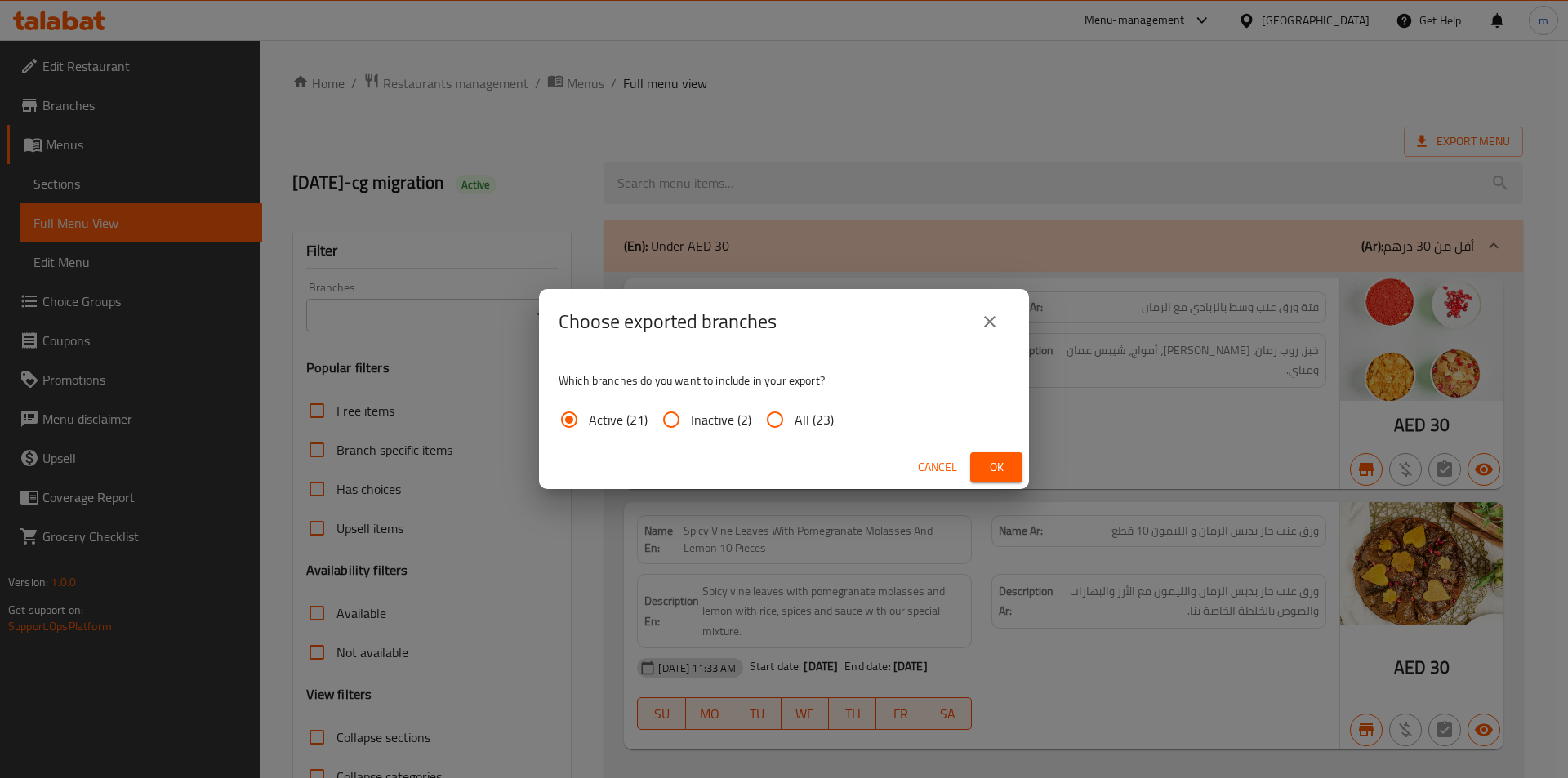
click at [769, 420] on input "All (23)" at bounding box center [775, 419] width 39 height 39
radio input "true"
click at [983, 466] on span "Ok" at bounding box center [996, 467] width 26 height 21
